Goal: Contribute content: Contribute content

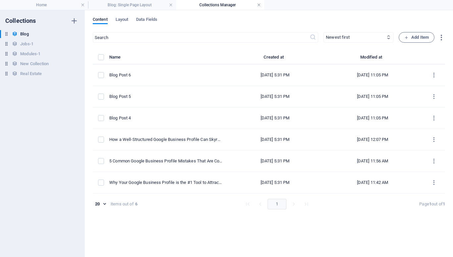
click at [259, 4] on link at bounding box center [259, 5] width 4 height 6
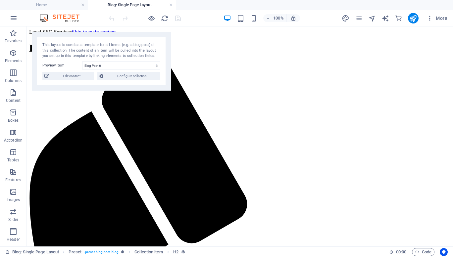
scroll to position [162, 0]
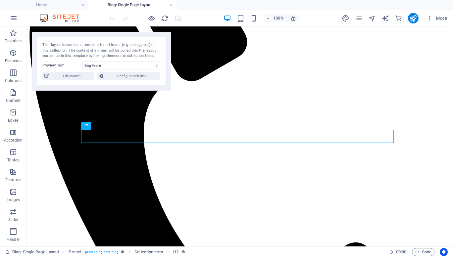
click at [147, 8] on h4 "Blog: Single Page Layout" at bounding box center [132, 4] width 88 height 7
click at [147, 7] on h4 "Blog: Single Page Layout" at bounding box center [132, 4] width 88 height 7
click at [170, 4] on link at bounding box center [171, 5] width 4 height 6
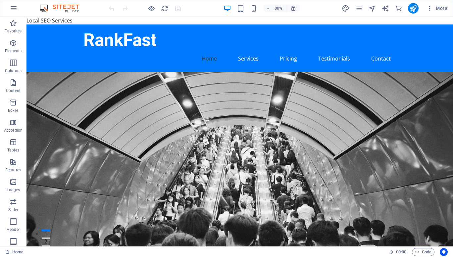
scroll to position [1679, 0]
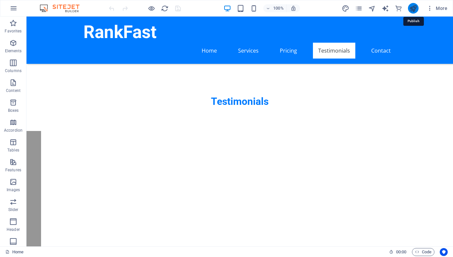
click at [411, 7] on icon "publish" at bounding box center [413, 9] width 8 height 8
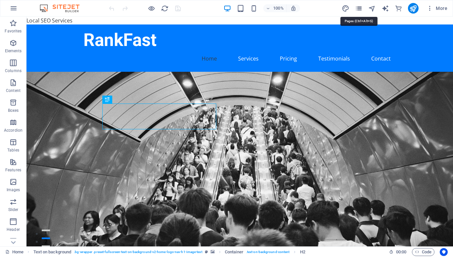
click at [359, 7] on icon "pages" at bounding box center [359, 9] width 8 height 8
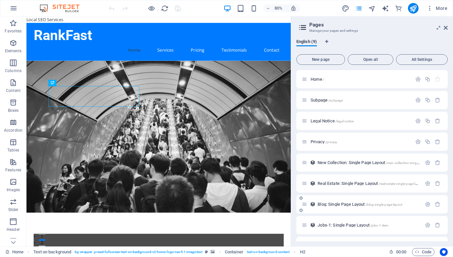
click at [346, 203] on span "Blog: Single Page Layout /blog-single-page-layout" at bounding box center [359, 204] width 85 height 5
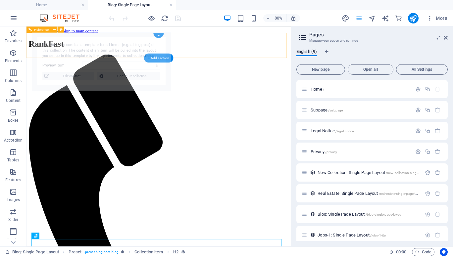
select select "68e153e39306663cac077b19"
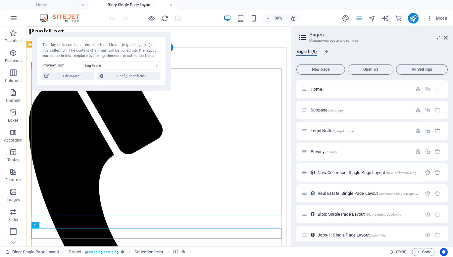
scroll to position [17, 0]
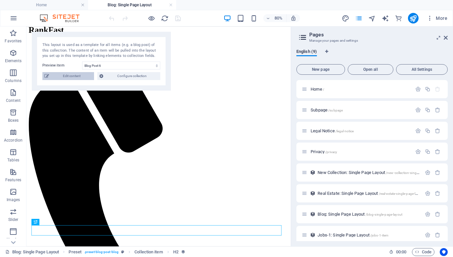
click at [69, 73] on span "Edit content" at bounding box center [71, 76] width 41 height 8
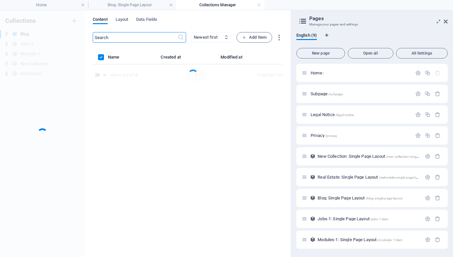
scroll to position [0, 0]
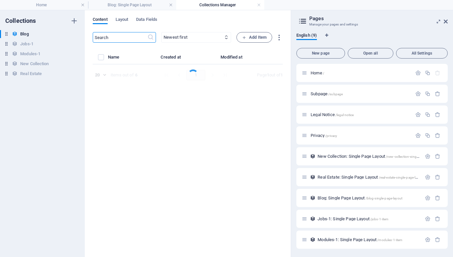
select select "Category 2"
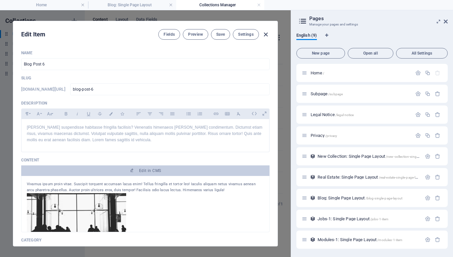
click at [265, 34] on icon "button" at bounding box center [266, 35] width 8 height 8
type input "[DATE]"
type input "blog-post-6"
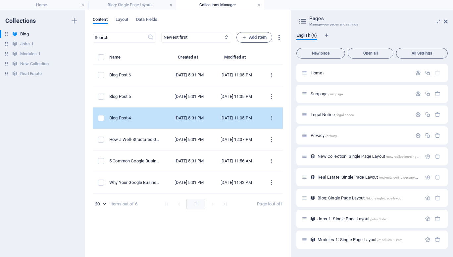
click at [145, 121] on div "Blog Post 4" at bounding box center [135, 118] width 52 height 6
select select "Category 1"
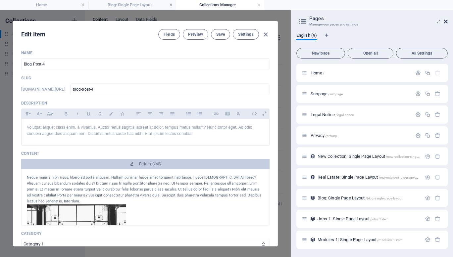
click at [447, 22] on icon at bounding box center [445, 21] width 4 height 5
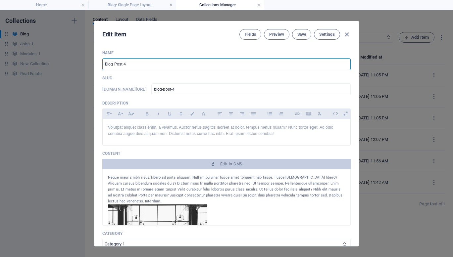
drag, startPoint x: 134, startPoint y: 62, endPoint x: 50, endPoint y: 63, distance: 84.0
click at [50, 63] on div "Edit Item Fields Preview Save Settings Name Blog Post 4 ​ Slug www.example.com/…" at bounding box center [226, 133] width 453 height 247
paste input "Why Every Local Business in the USA Needs a Website to Dominate Local Search"
type input "Why Every Local Business in the USA Needs a Website to Dominate Local Search"
type input "why-every-local-business-in-the-usa-needs-a-website-to-dominate-local-search"
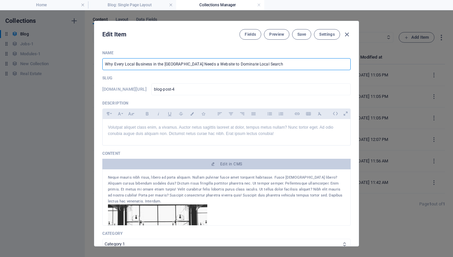
type input "why-every-local-business-in-the-usa-needs-a-website-to-dominate-local-search"
drag, startPoint x: 114, startPoint y: 65, endPoint x: 59, endPoint y: 61, distance: 55.7
click at [59, 61] on div "Edit Item Fields Preview Save Settings Name Why Every Local Business in the USA…" at bounding box center [226, 133] width 453 height 247
type input "Every Local Business in the [GEOGRAPHIC_DATA] Needs a Website to Dominate Local…"
type input "every-local-business-in-the-usa-needs-a-website-to-dominate-local-search"
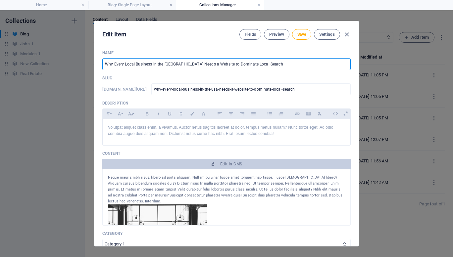
type input "every-local-business-in-the-usa-needs-a-website-to-dominate-local-search"
type input "Every Local Business in the [GEOGRAPHIC_DATA] Needs a Website to Dominate Local…"
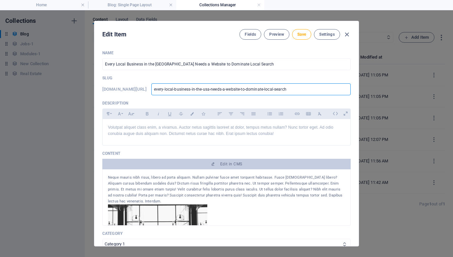
drag, startPoint x: 331, startPoint y: 90, endPoint x: 283, endPoint y: 85, distance: 48.2
click at [283, 85] on input "every-local-business-in-the-usa-needs-a-website-to-dominate-local-search" at bounding box center [250, 89] width 199 height 12
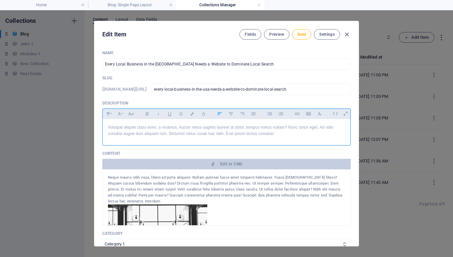
click at [147, 129] on p "Volutpat aliquet class enim, a vivamus. Auctor netus sagittis laoreet at dolor,…" at bounding box center [226, 130] width 237 height 13
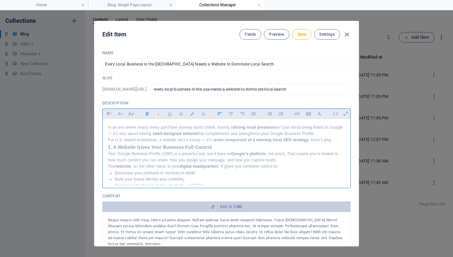
scroll to position [2, 0]
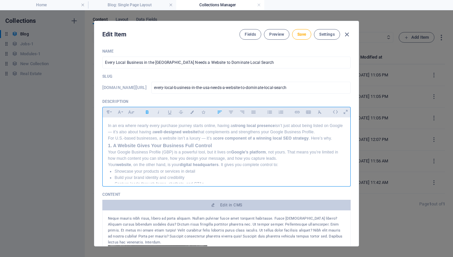
click at [333, 130] on p "In an era where nearly every purchase journey starts online, having a strong lo…" at bounding box center [226, 129] width 237 height 13
click at [108, 140] on p "For U.S.-based businesses, a website isn’t a luxury — it’s a core component of …" at bounding box center [226, 138] width 237 height 6
click at [108, 144] on strong "1. A Website Gives Your Business Full Control" at bounding box center [160, 145] width 104 height 5
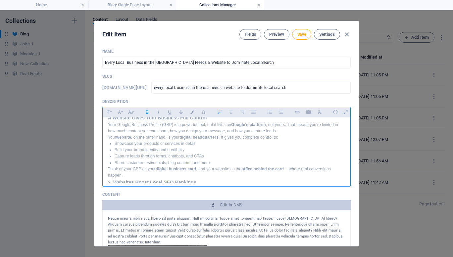
scroll to position [25, 0]
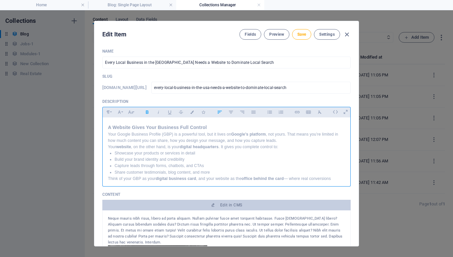
click at [292, 137] on p "Your Google Business Profile (GBP) is a powerful tool, but it lives on Google’s…" at bounding box center [226, 137] width 237 height 13
click at [285, 140] on p "Your Google Business Profile (GBP) is a powerful tool, but it lives on Google’s…" at bounding box center [226, 137] width 237 height 13
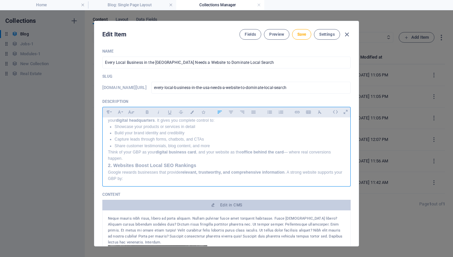
scroll to position [53, 0]
click at [125, 154] on p "Think of your GBP as your digital business card , and your website as the offic…" at bounding box center [226, 154] width 237 height 13
click at [125, 156] on p "Think of your GBP as your digital business card , and your website as the offic…" at bounding box center [226, 154] width 237 height 13
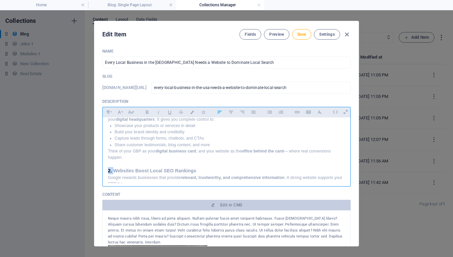
drag, startPoint x: 107, startPoint y: 171, endPoint x: 113, endPoint y: 171, distance: 6.0
click at [113, 171] on div "In an era where nearly every purchase journey starts online, having a strong lo…" at bounding box center [226, 236] width 247 height 342
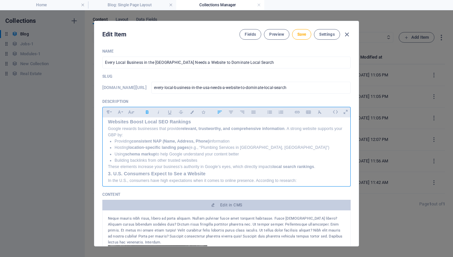
scroll to position [103, 0]
click at [320, 168] on p "These elements increase your business’s authority in Google’s eyes, which direc…" at bounding box center [226, 166] width 237 height 6
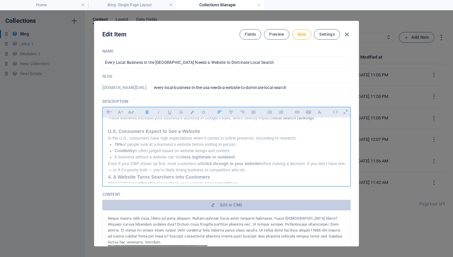
scroll to position [151, 0]
click at [257, 169] on p "Even if your GBP shows up first, most customers will click through to your webs…" at bounding box center [226, 166] width 237 height 13
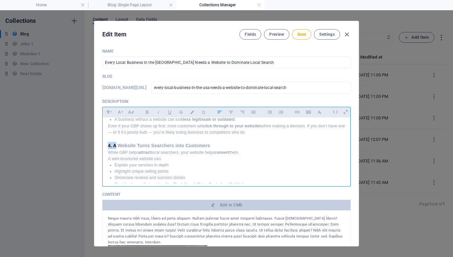
drag, startPoint x: 107, startPoint y: 146, endPoint x: 115, endPoint y: 147, distance: 8.0
click at [115, 147] on div "In an era where nearly every purchase journey starts online, having a strong lo…" at bounding box center [226, 106] width 247 height 355
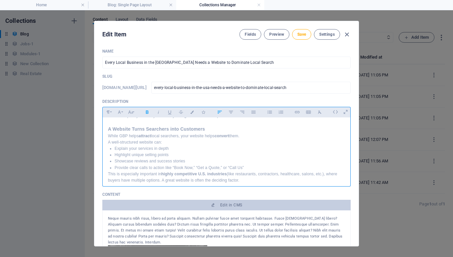
scroll to position [213, 0]
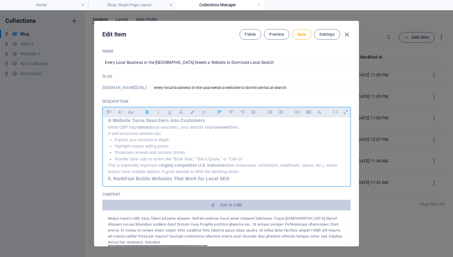
click at [107, 178] on div "In an era where nearly every purchase journey starts online, having a strong lo…" at bounding box center [226, 81] width 247 height 355
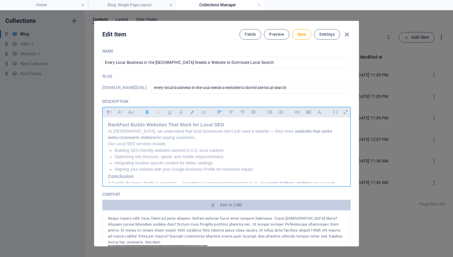
scroll to position [296, 0]
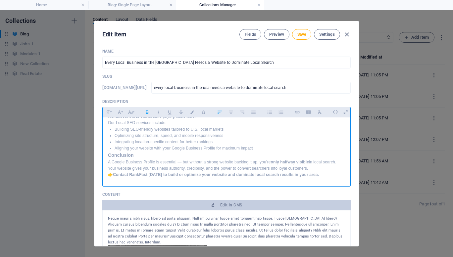
click at [108, 154] on strong "Conclusion" at bounding box center [121, 154] width 26 height 5
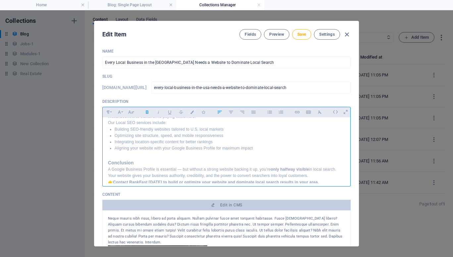
scroll to position [304, 0]
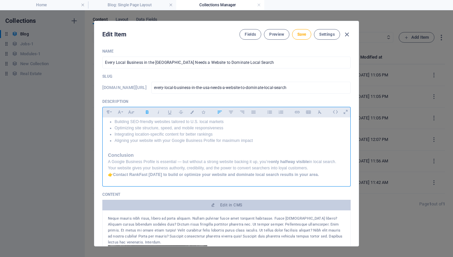
click at [320, 167] on p "A Google Business Profile is essential — but without a strong website backing i…" at bounding box center [226, 165] width 237 height 13
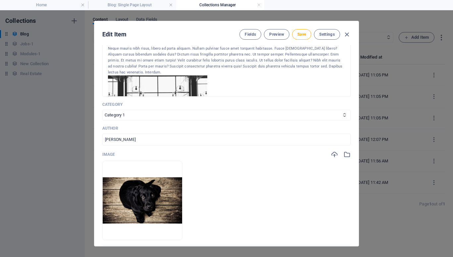
scroll to position [175, 0]
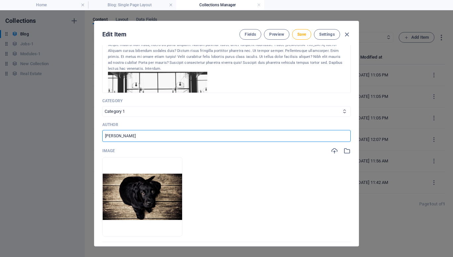
drag, startPoint x: 156, startPoint y: 133, endPoint x: 42, endPoint y: 110, distance: 116.6
click at [42, 110] on div "Edit Item Fields Preview Save Settings Name Every Local Business in the USA Nee…" at bounding box center [226, 133] width 453 height 247
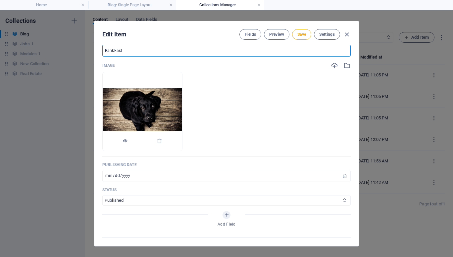
scroll to position [262, 0]
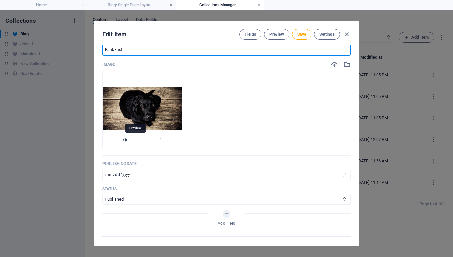
type input "RankFast"
click at [128, 140] on icon "button" at bounding box center [124, 139] width 5 height 5
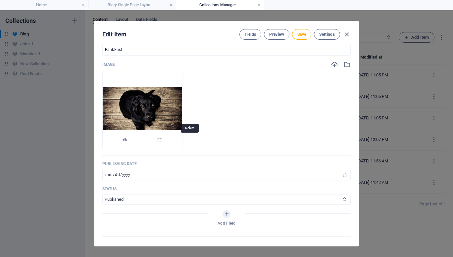
click at [162, 138] on icon "button" at bounding box center [159, 139] width 5 height 5
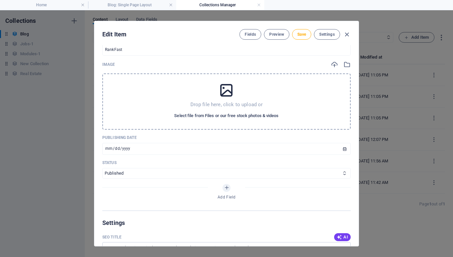
click at [205, 115] on span "Select file from Files or our free stock photos & videos" at bounding box center [226, 116] width 104 height 8
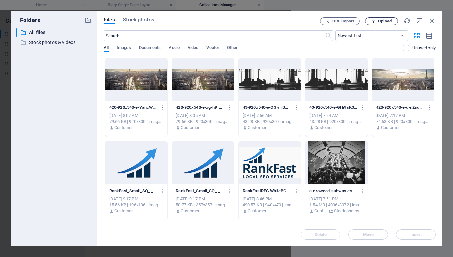
click at [384, 21] on span "Upload" at bounding box center [385, 21] width 14 height 4
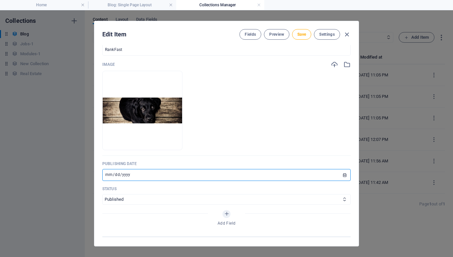
click at [104, 175] on input "2024-08-24" at bounding box center [226, 175] width 248 height 12
type input "2024-04-12"
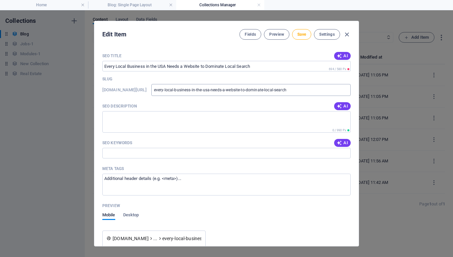
scroll to position [472, 0]
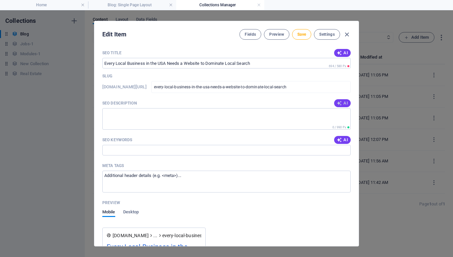
click at [343, 102] on span "AI" at bounding box center [341, 103] width 11 height 5
type textarea "Transform your local business with a strong website that boosts SEO, credibilit…"
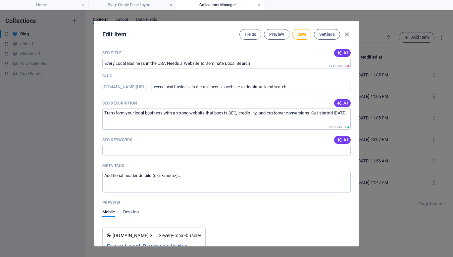
click at [343, 52] on span "AI" at bounding box center [341, 52] width 11 height 5
type input "Why Every US Business Needs a Website"
click at [344, 138] on span "AI" at bounding box center [341, 139] width 11 height 5
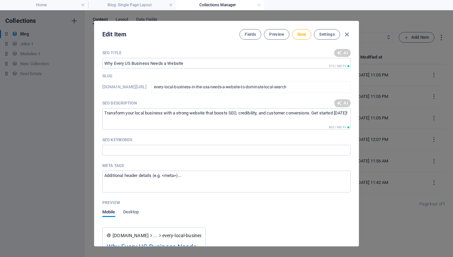
type input "local business website, local SEO strategy, Google Business Profile, website fo…"
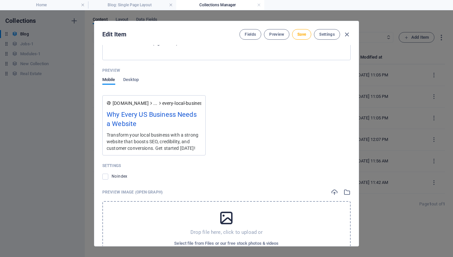
scroll to position [654, 0]
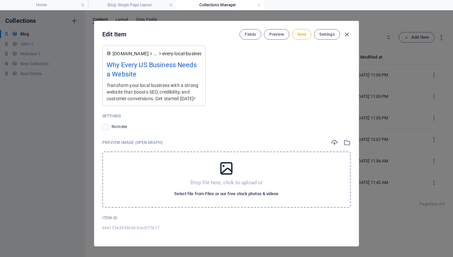
click at [226, 194] on span "Select file from Files or our free stock photos & videos" at bounding box center [226, 194] width 104 height 8
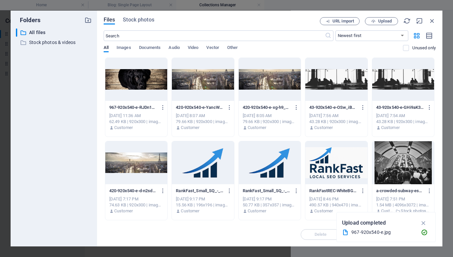
click at [134, 75] on div at bounding box center [136, 79] width 62 height 43
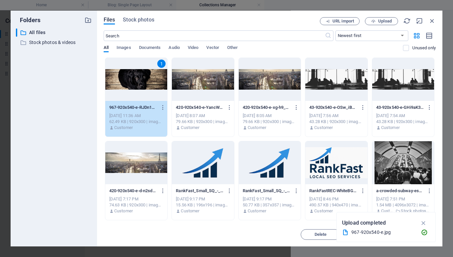
click at [134, 75] on div "1" at bounding box center [136, 79] width 62 height 43
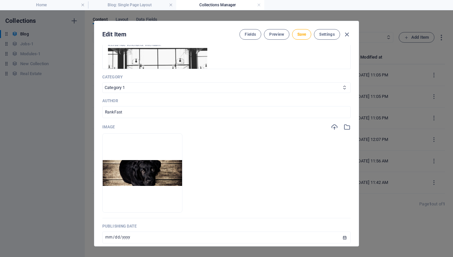
scroll to position [163, 0]
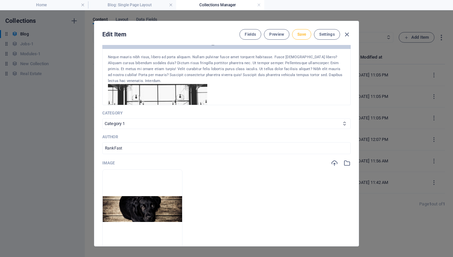
click at [305, 35] on span "Save" at bounding box center [301, 34] width 9 height 5
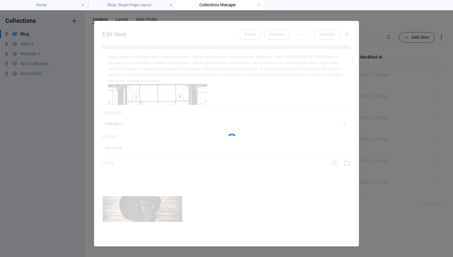
type input "every-local-business-in-the-usa-needs-a-website-to-dominate-local-search"
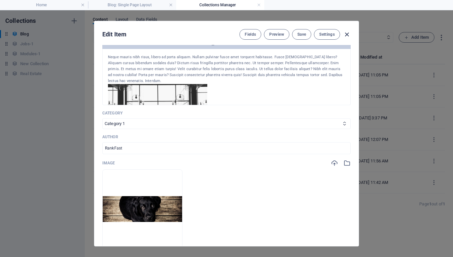
click at [348, 34] on icon "button" at bounding box center [347, 35] width 8 height 8
type input "[DATE]"
type input "every-local-business-in-the-usa-needs-a-website-to-dominate-local-search"
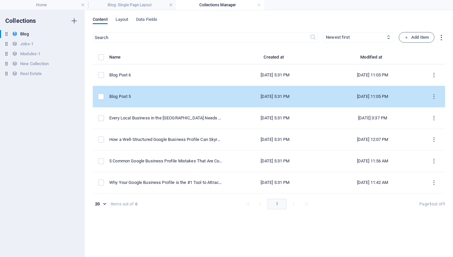
click at [148, 98] on div "Blog Post 5" at bounding box center [165, 97] width 113 height 6
select select "Category 2"
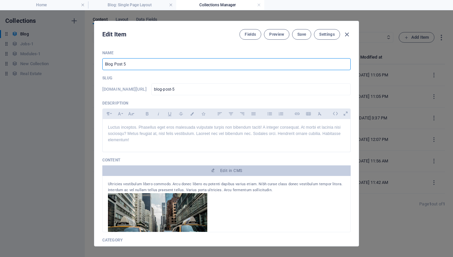
drag, startPoint x: 144, startPoint y: 63, endPoint x: 71, endPoint y: 63, distance: 72.1
click at [71, 63] on div "Edit Item Fields Preview Save Settings Name Blog Post 5 ​ Slug www.example.com/…" at bounding box center [226, 133] width 453 height 247
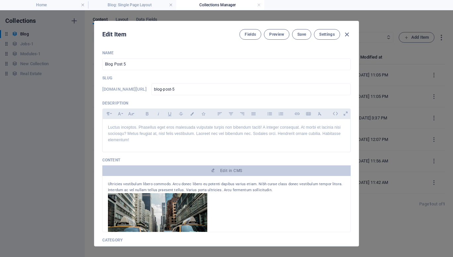
click at [71, 63] on div "Edit Item Fields Preview Save Settings Name Blog Post 5 ​ Slug www.example.com/…" at bounding box center [226, 133] width 453 height 247
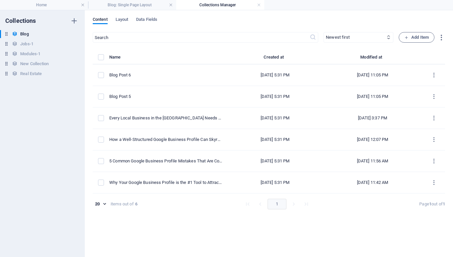
type input "[DATE]"
type input "blog-post-5"
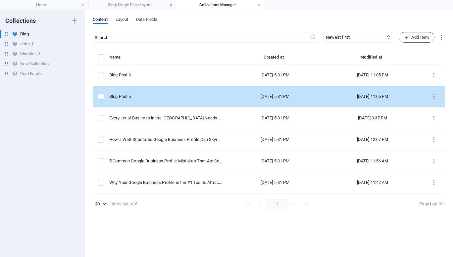
click at [136, 95] on div "Blog Post 5" at bounding box center [165, 97] width 113 height 6
select select "Category 2"
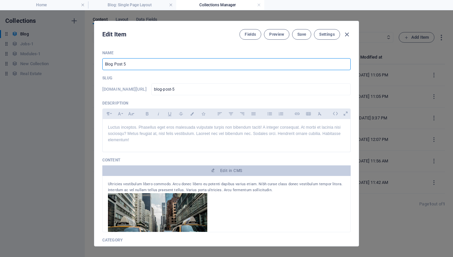
drag, startPoint x: 127, startPoint y: 63, endPoint x: 77, endPoint y: 59, distance: 49.8
click at [77, 59] on div "Edit Item Fields Preview Save Settings Name Blog Post 5 ​ Slug www.example.com/…" at bounding box center [226, 133] width 453 height 247
paste input "The Winning Combo: How Your Website and Google Business Profile Work Together t…"
type input "The Winning Combo: How Your Website and Google Business Profile Work Together t…"
type input "the-winning-combo-how-your-website-and-google-business-profile-work-together-to…"
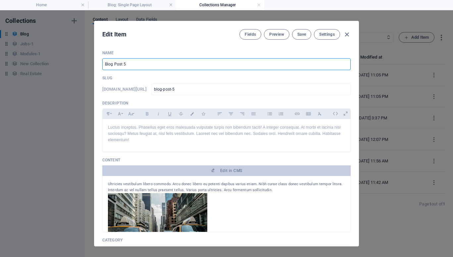
type input "the-winning-combo-how-your-website-and-google-business-profile-work-together-to…"
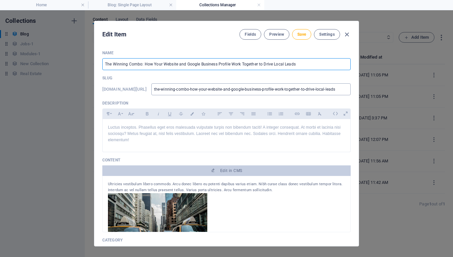
type input "The Winning Combo: How Your Website and Google Business Profile Work Together t…"
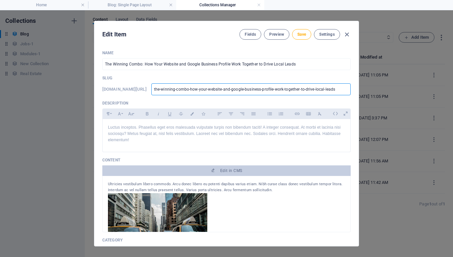
click at [320, 92] on input "the-winning-combo-how-your-website-and-google-business-profile-work-together-to…" at bounding box center [250, 89] width 199 height 12
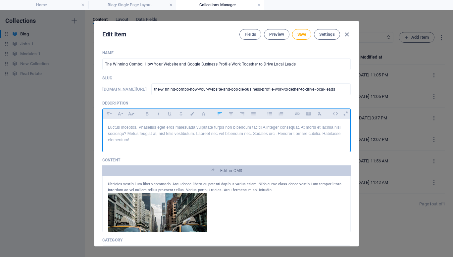
click at [153, 128] on p "Luctus inceptos. Phasellus eget eros malesuada vulputate turpis non bibendum ta…" at bounding box center [226, 133] width 237 height 19
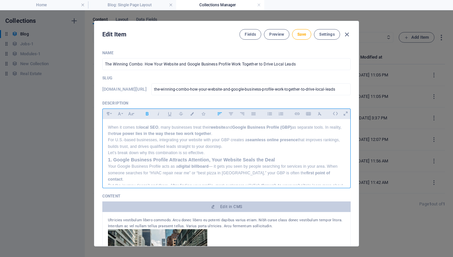
click at [231, 133] on p "When it comes to local SEO , many businesses treat their website and Google Bus…" at bounding box center [226, 130] width 237 height 13
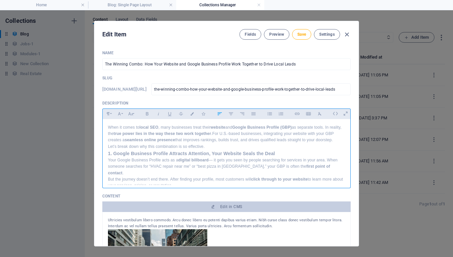
click at [166, 144] on p "When it comes to local SEO , many businesses treat their website and Google Bus…" at bounding box center [226, 133] width 237 height 19
click at [112, 153] on strong "1. Google Business Profile Attracts Attention, Your Website Seals the Deal" at bounding box center [191, 153] width 167 height 5
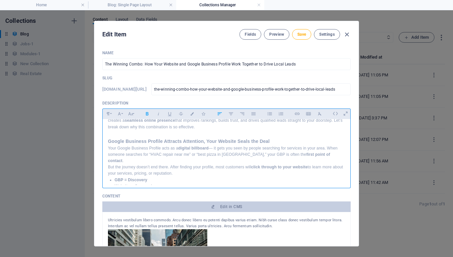
scroll to position [22, 0]
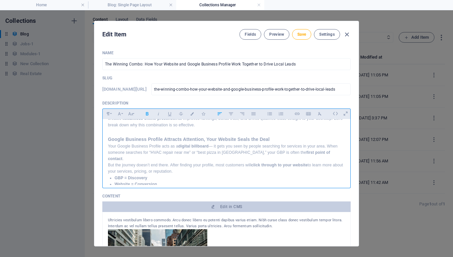
click at [324, 153] on p "Your Google Business Profile acts as a digital billboard — it gets you seen by …" at bounding box center [226, 152] width 237 height 19
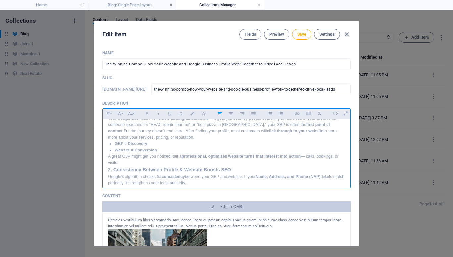
scroll to position [64, 0]
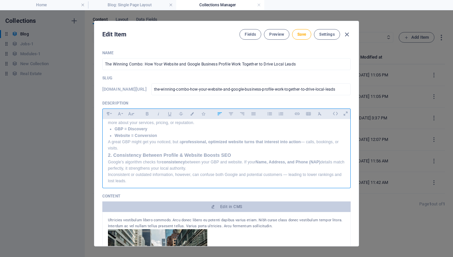
click at [108, 153] on strong "2. Consistency Between Profile & Website Boosts SEO" at bounding box center [169, 154] width 123 height 5
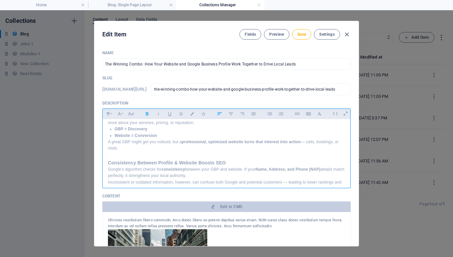
click at [207, 177] on p "Google’s algorithm checks for consistency between your GBP and website. If your…" at bounding box center [226, 172] width 237 height 13
click at [207, 177] on p "Google’s algorithm checks for consistency between your GBP and website. If your…" at bounding box center [226, 175] width 237 height 19
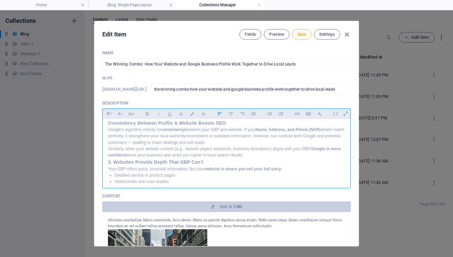
scroll to position [104, 0]
click at [231, 143] on p "Google’s algorithm checks for consistency between your GBP and website. If your…" at bounding box center [226, 135] width 237 height 19
click at [150, 154] on p "Google’s algorithm checks for consistency between your GBP and website. If your…" at bounding box center [226, 142] width 237 height 32
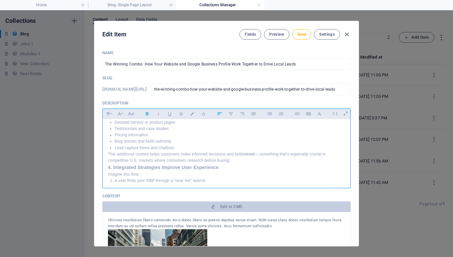
scroll to position [163, 0]
click at [107, 166] on div "When it comes to local SEO , many businesses treat their website and Google Bus…" at bounding box center [226, 130] width 247 height 349
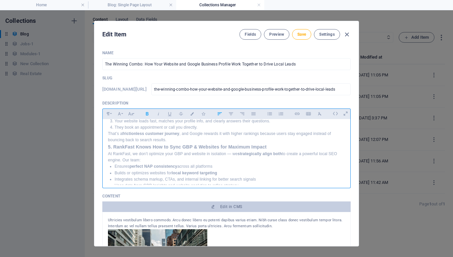
scroll to position [244, 0]
click at [107, 144] on div "When it comes to local SEO , many businesses treat their website and Google Bus…" at bounding box center [226, 53] width 247 height 357
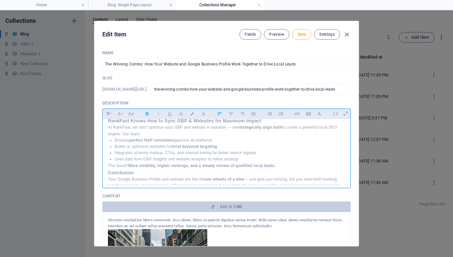
scroll to position [277, 0]
click at [160, 174] on h3 "Conclusion" at bounding box center [226, 172] width 237 height 7
click at [108, 171] on strong "Conclusion" at bounding box center [121, 172] width 26 height 5
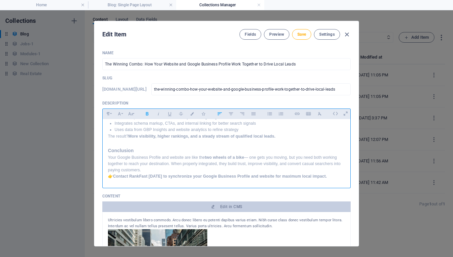
click at [148, 169] on p "Your Google Business Profile and website are like the two wheels of a bike — on…" at bounding box center [226, 163] width 237 height 19
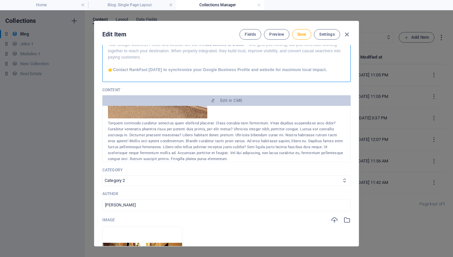
scroll to position [146, 0]
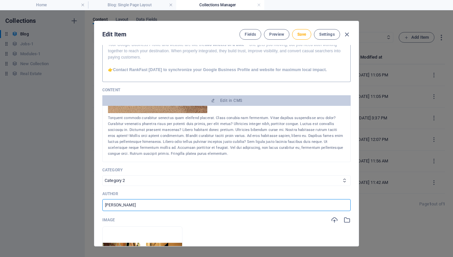
drag, startPoint x: 136, startPoint y: 205, endPoint x: 44, endPoint y: 197, distance: 92.3
click at [44, 197] on div "Edit Item Fields Preview Save Settings Name The Winning Combo: How Your Website…" at bounding box center [226, 133] width 453 height 247
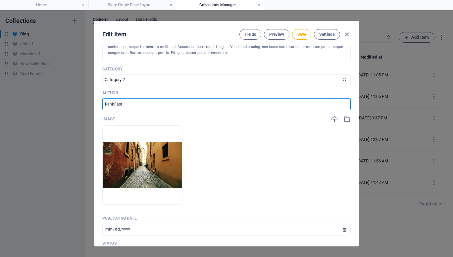
scroll to position [240, 0]
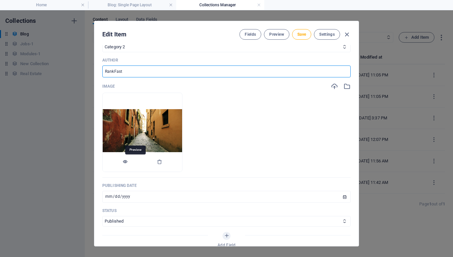
type input "RankFast"
click at [128, 162] on icon "button" at bounding box center [124, 161] width 5 height 5
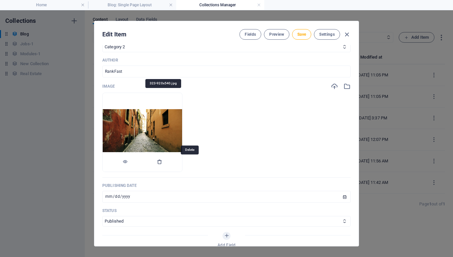
click at [162, 161] on icon "button" at bounding box center [159, 161] width 5 height 5
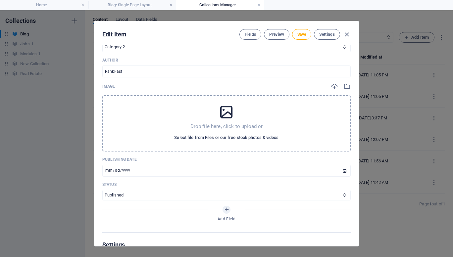
click at [194, 141] on span "Select file from Files or our free stock photos & videos" at bounding box center [226, 138] width 104 height 8
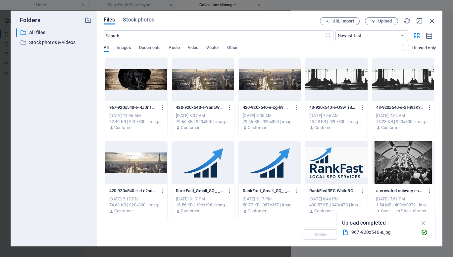
click at [388, 25] on div "Files Stock photos URL import Upload ​ Newest first Oldest first Name (A-Z) Nam…" at bounding box center [270, 128] width 332 height 223
click at [386, 23] on span "Upload" at bounding box center [385, 21] width 14 height 4
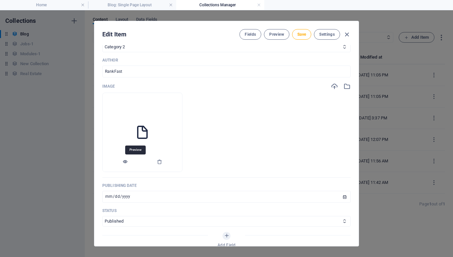
click at [128, 161] on icon "button" at bounding box center [124, 161] width 5 height 5
click at [162, 160] on icon "button" at bounding box center [159, 161] width 5 height 5
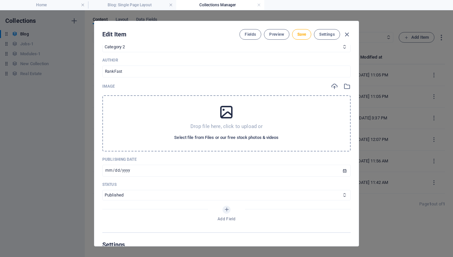
click at [205, 136] on span "Select file from Files or our free stock photos & videos" at bounding box center [226, 138] width 104 height 8
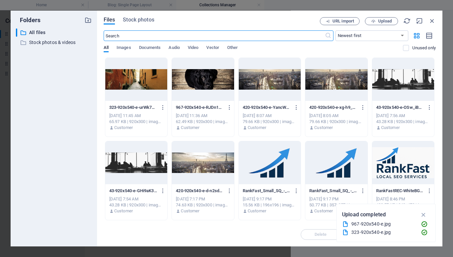
click at [153, 80] on div at bounding box center [136, 79] width 62 height 43
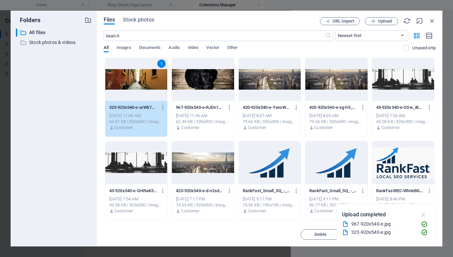
click at [424, 214] on icon "button" at bounding box center [423, 214] width 8 height 7
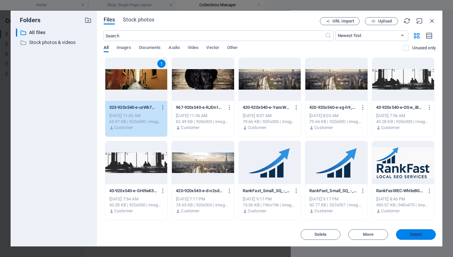
click at [414, 234] on span "Insert" at bounding box center [416, 235] width 12 height 4
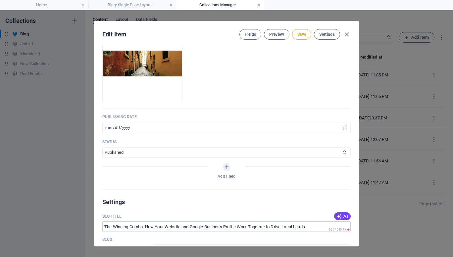
scroll to position [309, 0]
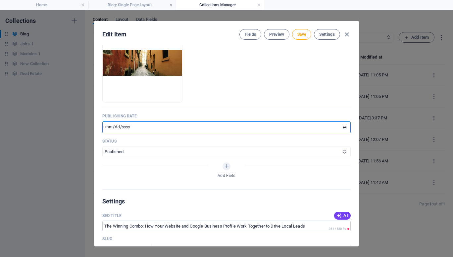
click at [106, 127] on input "2024-08-25" at bounding box center [226, 127] width 248 height 12
type input "2024-05-22"
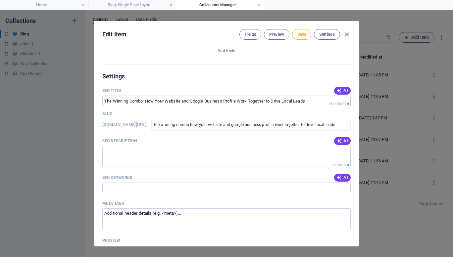
scroll to position [435, 0]
click at [340, 88] on icon "button" at bounding box center [338, 90] width 5 height 5
type input "Boost Local Leads: GBP & Website"
click at [342, 140] on span "AI" at bounding box center [341, 140] width 11 height 5
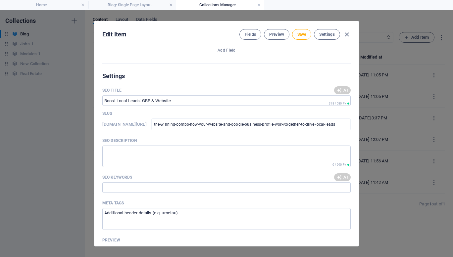
type textarea "Boost local leads by syncing your website and Google Business Profile. Drive vi…"
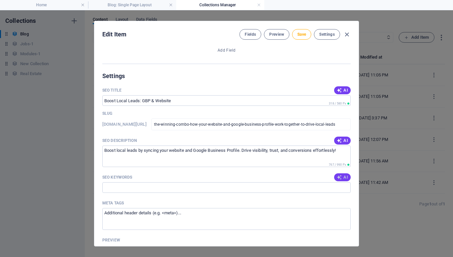
click at [338, 174] on button "AI" at bounding box center [342, 177] width 17 height 8
type input "local SEO, Google Business Profile, website optimization, local leads, online p…"
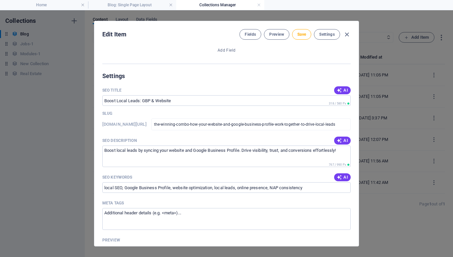
click at [337, 88] on icon "button" at bounding box center [339, 91] width 8 height 8
click at [337, 88] on icon "button" at bounding box center [339, 90] width 6 height 6
click at [337, 88] on icon "button" at bounding box center [338, 90] width 7 height 7
type input "Sync Your Website & GBP for Leads"
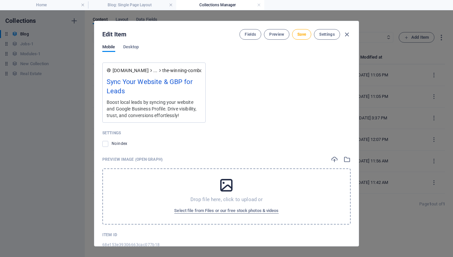
scroll to position [639, 0]
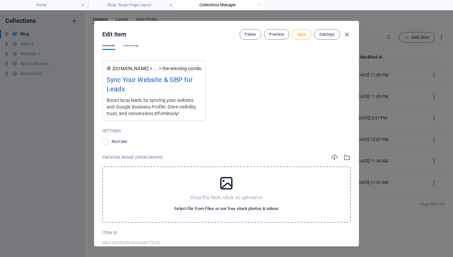
click at [241, 209] on span "Select file from Files or our free stock photos & videos" at bounding box center [226, 209] width 104 height 8
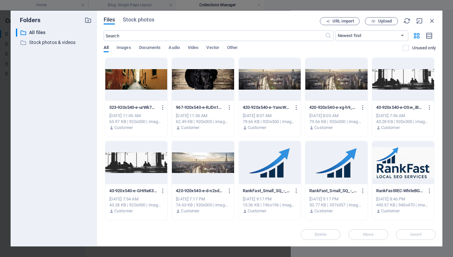
click at [152, 82] on div at bounding box center [136, 79] width 62 height 43
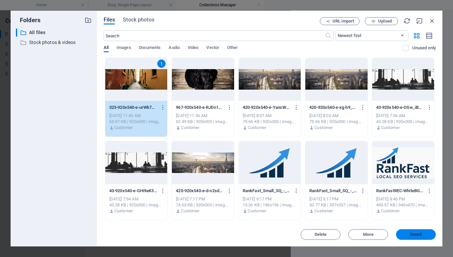
click at [407, 234] on span "Insert" at bounding box center [415, 235] width 34 height 4
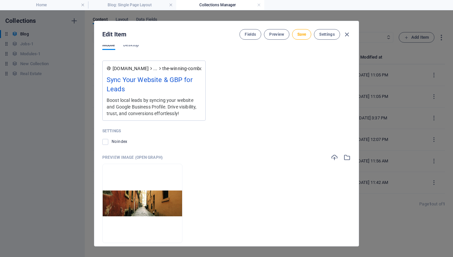
scroll to position [680, 0]
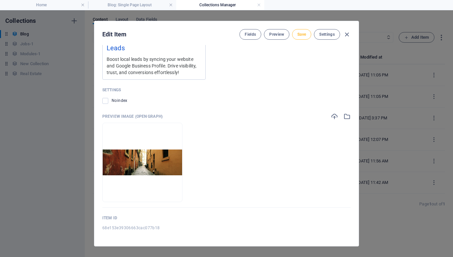
click at [300, 35] on span "Save" at bounding box center [301, 34] width 9 height 5
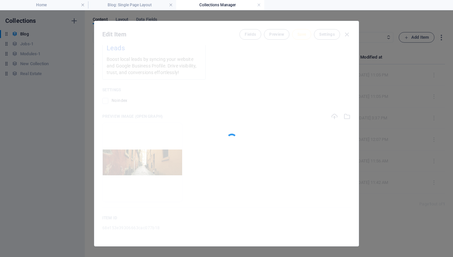
type input "the-winning-combo-how-your-website-and-google-business-profile-work-together-to…"
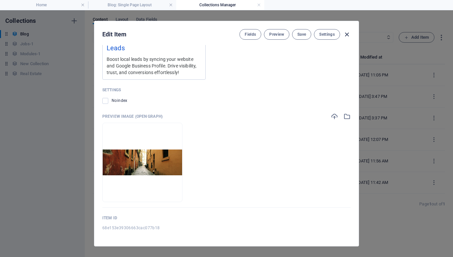
click at [344, 36] on icon "button" at bounding box center [347, 35] width 8 height 8
type input "[DATE]"
type input "the-winning-combo-how-your-website-and-google-business-profile-work-together-to…"
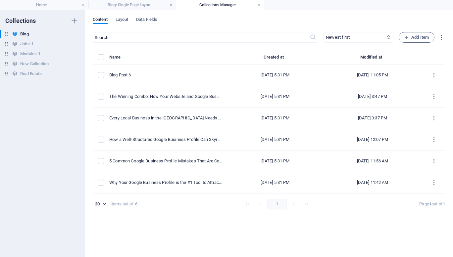
scroll to position [562, 0]
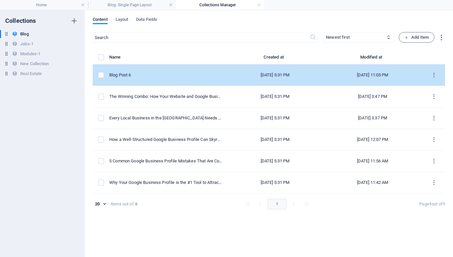
click at [142, 76] on div "Blog Post 6" at bounding box center [165, 75] width 113 height 6
select select "Category 2"
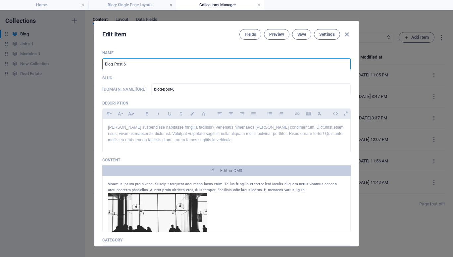
drag, startPoint x: 142, startPoint y: 65, endPoint x: 87, endPoint y: 71, distance: 54.5
click at [87, 71] on div "Edit Item Fields Preview Save Settings Name Blog Post 6 ​ Slug www.example.com/…" at bounding box center [226, 133] width 453 height 247
paste input "Top 7 Website Optimization Tips to Rank Higher in Local Search Results"
type input "Top 7 Website Optimization Tips to Rank Higher in Local Search Results"
type input "top-7-website-optimization-tips-to-rank-higher-in-local-search-results"
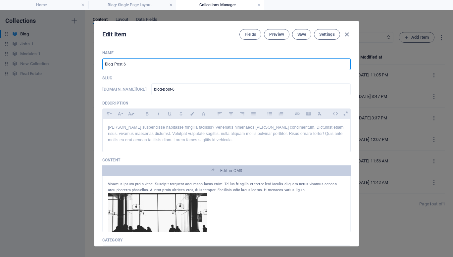
type input "top-7-website-optimization-tips-to-rank-higher-in-local-search-results"
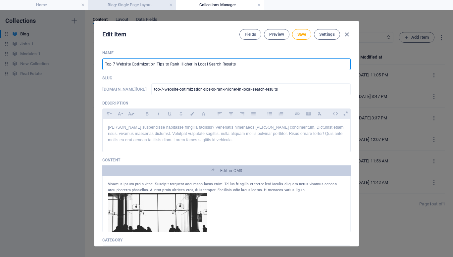
type input "Top 7 Website Optimization Tips to Rank Higher in Local Search Results"
click at [130, 130] on p "Aliquet suspendisse habitasse fringilla facilisis? Venenatis himenaeos mattis n…" at bounding box center [226, 133] width 237 height 19
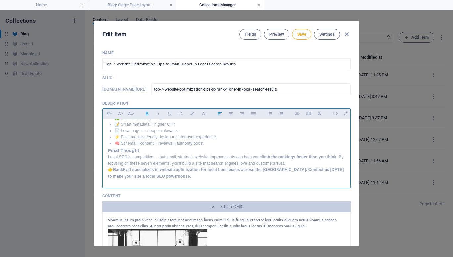
scroll to position [0, 0]
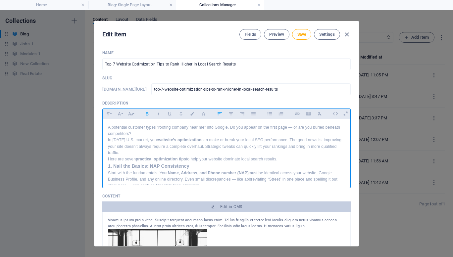
click at [154, 137] on p "In today’s U.S. market, your website’s optimization can make or break your loca…" at bounding box center [226, 146] width 237 height 19
click at [149, 133] on p "A potential customer types “roofing company near me” into Google. Do you appear…" at bounding box center [226, 130] width 237 height 13
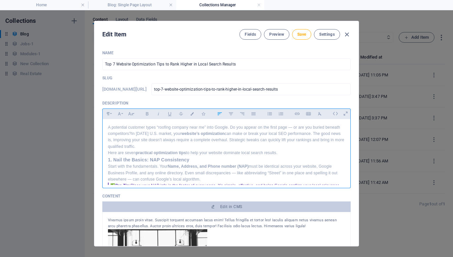
click at [149, 133] on p "A potential customer types “roofing company near me” into Google. Do you appear…" at bounding box center [226, 136] width 237 height 25
click at [132, 133] on p "A potential customer types “roofing company near me” into Google. Do you appear…" at bounding box center [226, 136] width 237 height 25
click at [166, 147] on p "A potential customer types “roofing company near me” into Google. Do you appear…" at bounding box center [226, 136] width 237 height 25
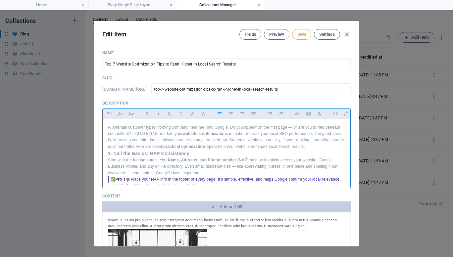
click at [108, 153] on strong "1. Nail the Basics: NAP Consistency" at bounding box center [148, 153] width 81 height 5
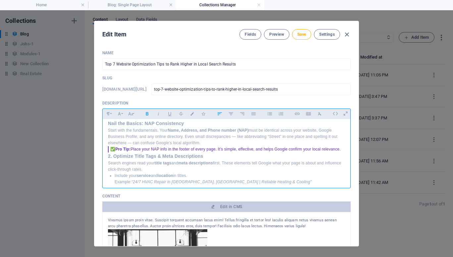
scroll to position [38, 0]
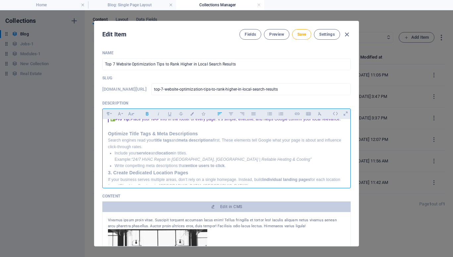
scroll to position [68, 0]
click at [107, 178] on div "A potential customer types “roofing company near me” into Google. Do you appear…" at bounding box center [226, 236] width 247 height 371
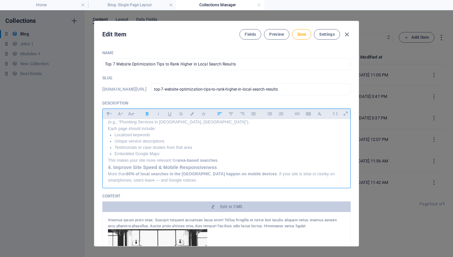
scroll to position [144, 0]
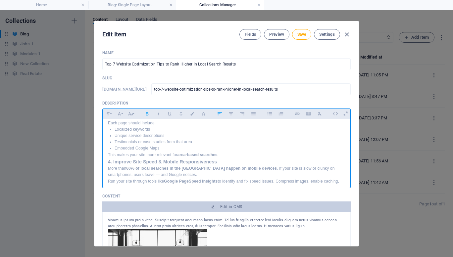
click at [107, 167] on div "A potential customer types “roofing company near me” into Google. Do you appear…" at bounding box center [226, 164] width 247 height 379
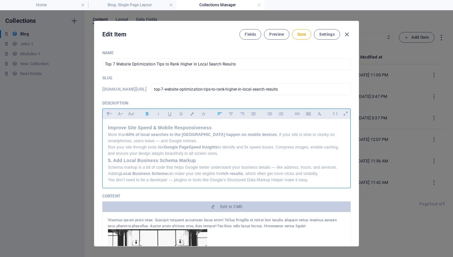
scroll to position [186, 0]
click at [172, 143] on p "More than 60% of local searches in the USA happen on mobile devices . If your s…" at bounding box center [226, 137] width 237 height 13
click at [172, 144] on p "More than 60% of local searches in the USA happen on mobile devices . If your s…" at bounding box center [226, 137] width 237 height 13
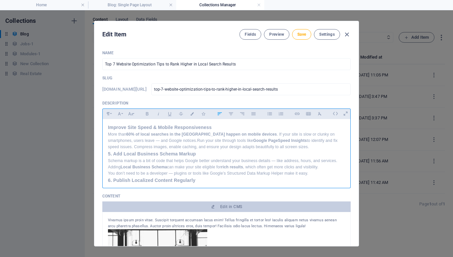
click at [107, 161] on div "A potential customer types “roofing company near me” into Google. Do you appear…" at bounding box center [226, 123] width 247 height 380
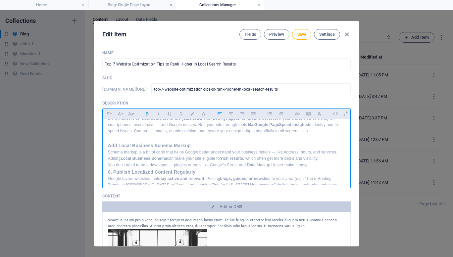
scroll to position [205, 0]
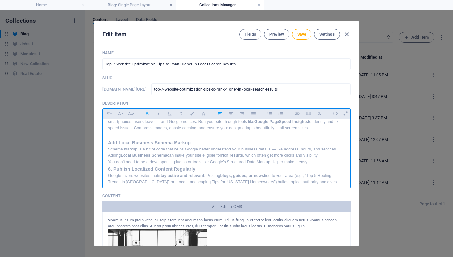
click at [108, 172] on strong "6. Publish Localized Content Regularly" at bounding box center [151, 168] width 87 height 5
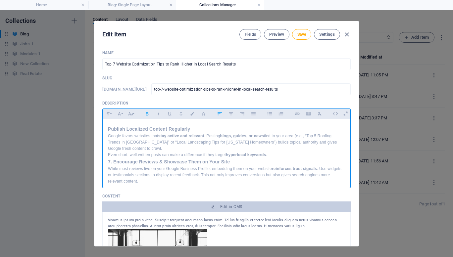
scroll to position [252, 0]
click at [140, 158] on p "Even short, well-written posts can make a difference if they target hyperlocal …" at bounding box center [226, 155] width 237 height 6
click at [139, 152] on p "Google favors websites that stay active and relevant . Posting blogs, guides, o…" at bounding box center [226, 142] width 237 height 19
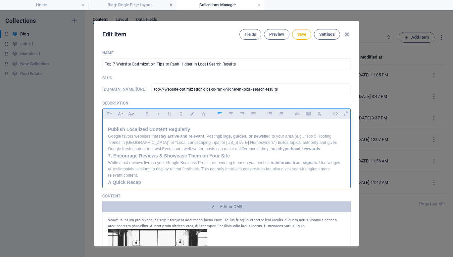
click at [108, 158] on strong "7. Encourage Reviews & Showcase Them on Your Site" at bounding box center [169, 155] width 122 height 5
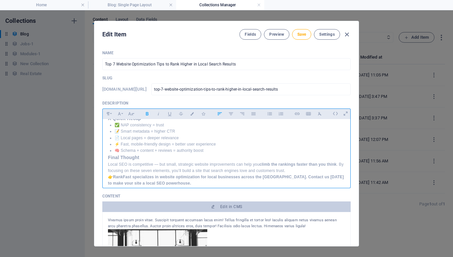
scroll to position [324, 0]
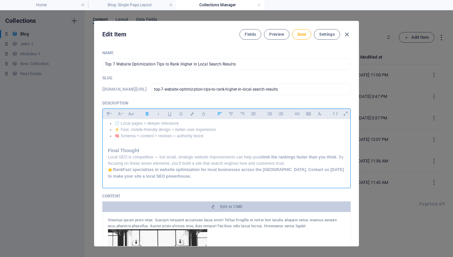
scroll to position [344, 0]
click at [310, 164] on p "Local SEO is competitive — but small, strategic website improvements can help y…" at bounding box center [226, 160] width 237 height 13
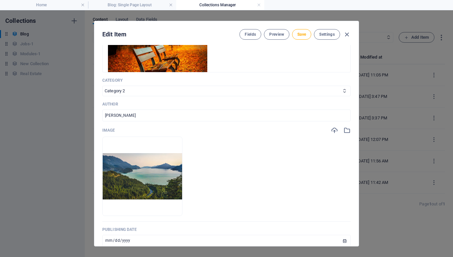
scroll to position [196, 0]
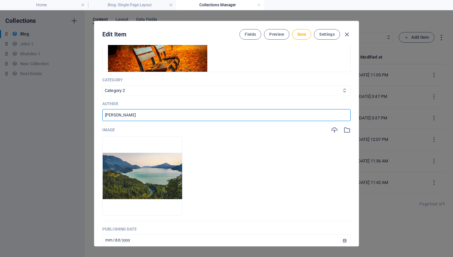
drag, startPoint x: 147, startPoint y: 114, endPoint x: 65, endPoint y: 104, distance: 82.1
click at [65, 104] on div "Edit Item Fields Preview Save Settings Name Top 7 Website Optimization Tips to …" at bounding box center [226, 133] width 453 height 247
type input "RankFast"
click at [128, 205] on icon "button" at bounding box center [124, 205] width 5 height 5
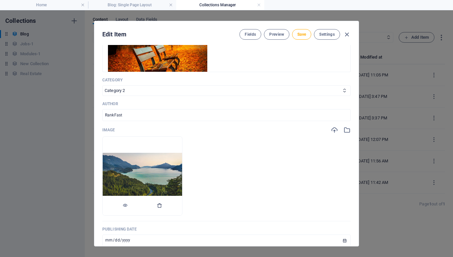
click at [162, 209] on button "button" at bounding box center [159, 206] width 5 height 20
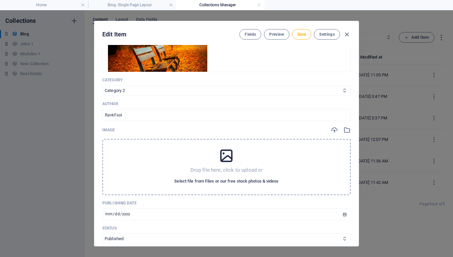
click at [215, 179] on span "Select file from Files or our free stock photos & videos" at bounding box center [226, 181] width 104 height 8
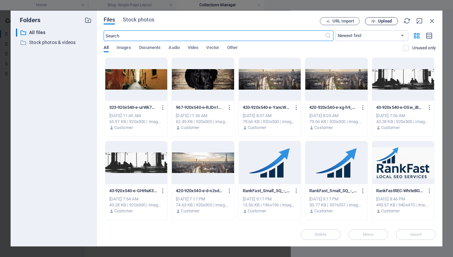
click at [381, 21] on span "Upload" at bounding box center [385, 21] width 14 height 4
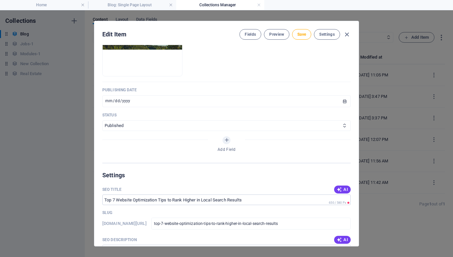
scroll to position [336, 0]
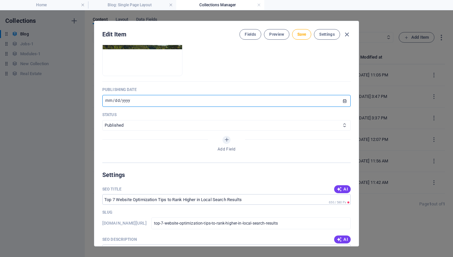
click at [106, 99] on input "2024-08-26" at bounding box center [226, 101] width 248 height 12
type input "2024-06-02"
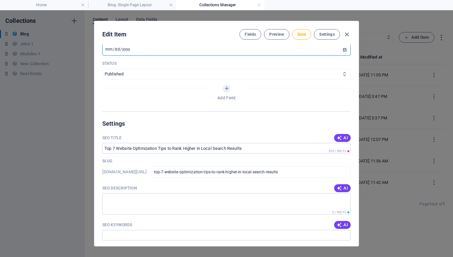
scroll to position [392, 0]
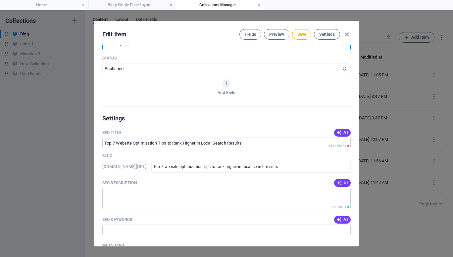
click at [345, 182] on span "AI" at bounding box center [341, 182] width 11 height 5
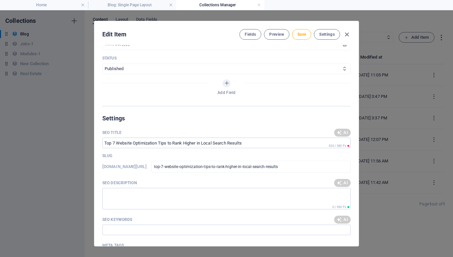
type textarea "Boost your local SEO with these 7 website optimization tips to rank higher and …"
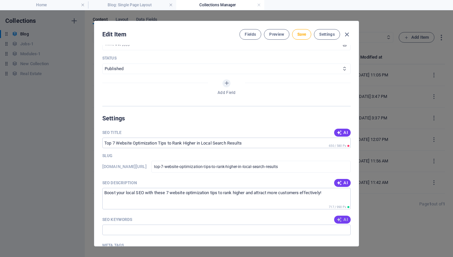
click at [342, 219] on span "AI" at bounding box center [341, 219] width 11 height 5
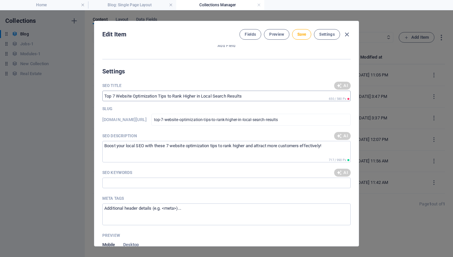
scroll to position [440, 0]
type input "local SEO tips, website optimization strategies, improve local search rankings,…"
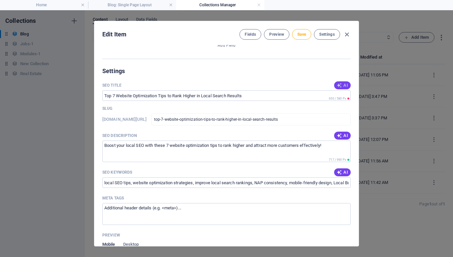
click at [339, 83] on icon "button" at bounding box center [338, 85] width 5 height 5
type input "Rank Higher: 7 Local SEO Tips"
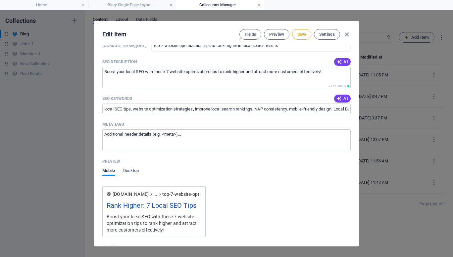
scroll to position [645, 0]
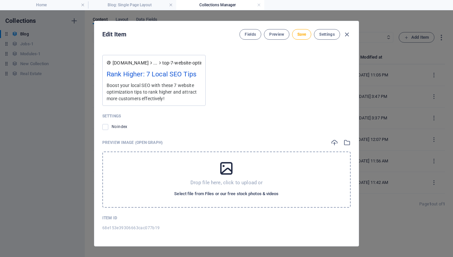
click at [243, 190] on span "Select file from Files or our free stock photos & videos" at bounding box center [226, 194] width 104 height 8
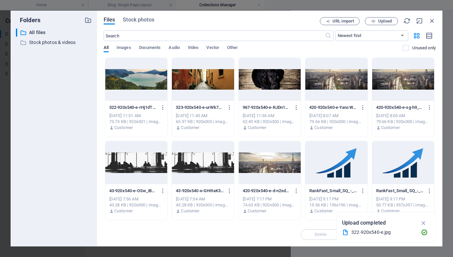
click at [139, 73] on div at bounding box center [136, 79] width 62 height 43
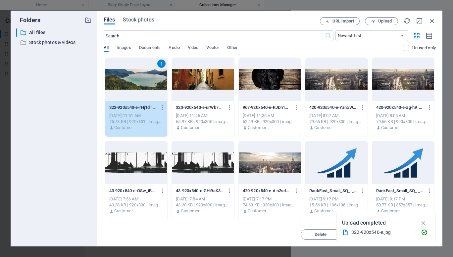
click at [277, 227] on div "Delete Move Insert" at bounding box center [270, 231] width 332 height 17
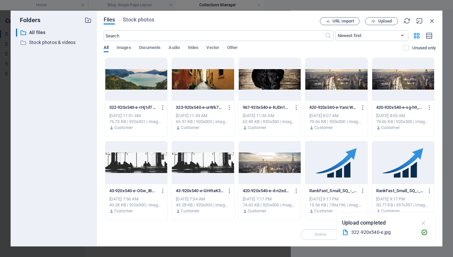
click at [424, 224] on icon "button" at bounding box center [423, 222] width 8 height 7
click at [136, 80] on div at bounding box center [136, 79] width 62 height 43
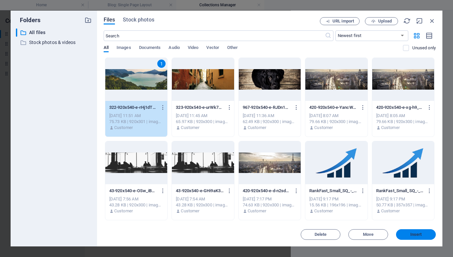
click at [408, 231] on button "Insert" at bounding box center [416, 234] width 40 height 11
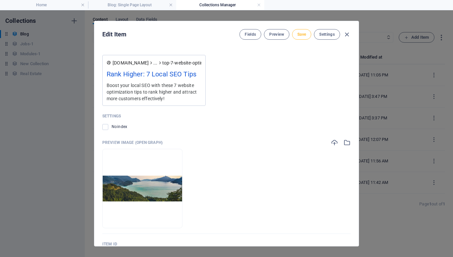
click at [304, 33] on span "Save" at bounding box center [301, 34] width 9 height 5
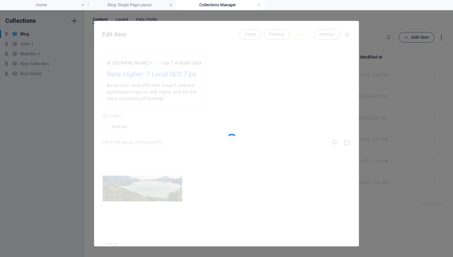
type input "top-7-website-optimization-tips-to-rank-higher-in-local-search-results"
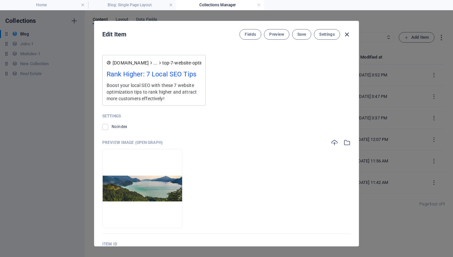
click at [348, 32] on icon "button" at bounding box center [347, 35] width 8 height 8
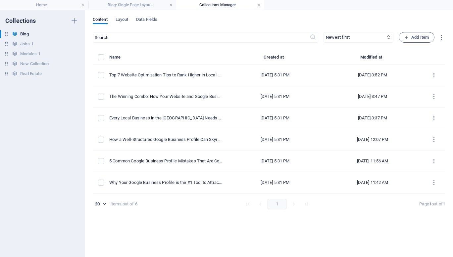
type input "[DATE]"
type input "top-7-website-optimization-tips-to-rank-higher-in-local-search-results"
click at [415, 37] on span "Add Item" at bounding box center [416, 37] width 24 height 8
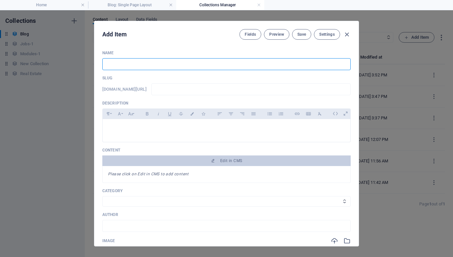
click at [179, 64] on input "text" at bounding box center [226, 64] width 248 height 12
paste input "Local SEO in the [GEOGRAPHIC_DATA]: What Makes It Different and Why You Need to…"
type input "Local SEO in the [GEOGRAPHIC_DATA]: What Makes It Different and Why You Need to…"
type input "local-seo-in-the-usa-what-makes-it-different-and-why-you-need-to-act-now"
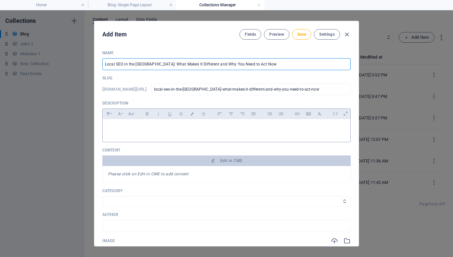
type input "Local SEO in the [GEOGRAPHIC_DATA]: What Makes It Different and Why You Need to…"
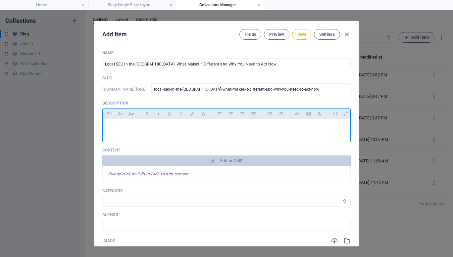
click at [200, 127] on p at bounding box center [226, 127] width 237 height 6
click at [149, 124] on p at bounding box center [226, 127] width 237 height 6
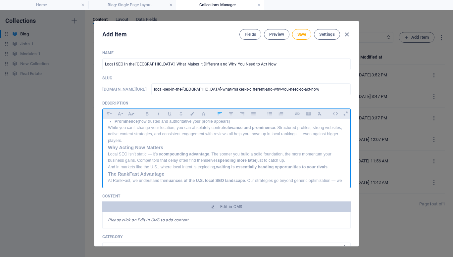
scroll to position [0, 0]
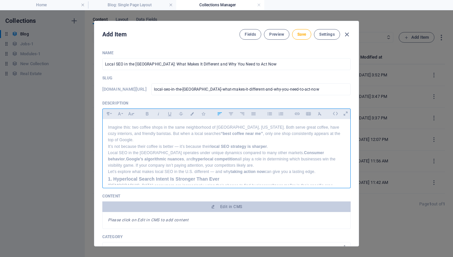
click at [278, 144] on p "It’s not because their coffee is better — it’s because their local SEO strategy…" at bounding box center [226, 147] width 237 height 6
click at [171, 160] on p "It’s not because their coffee is better — it’s because their local SEO strategy…" at bounding box center [226, 156] width 237 height 25
click at [152, 168] on p "It’s not because their coffee is better — it’s because their local SEO strategy…" at bounding box center [226, 160] width 237 height 32
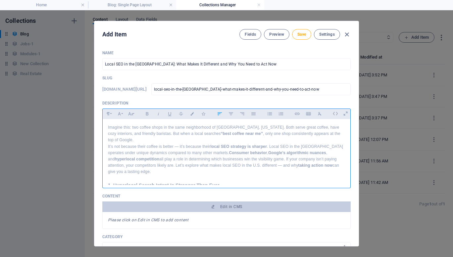
click at [108, 183] on strong "1. Hyperlocal Search Intent Is Stronger Than Ever" at bounding box center [163, 185] width 111 height 5
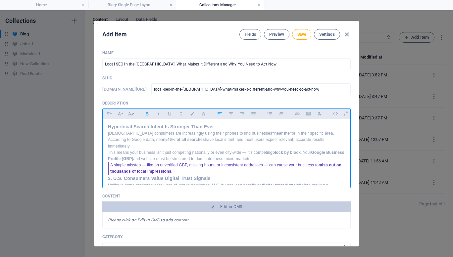
scroll to position [59, 0]
click at [108, 175] on strong "2. U.S. Consumers Value Digital Trust Signals" at bounding box center [159, 177] width 103 height 5
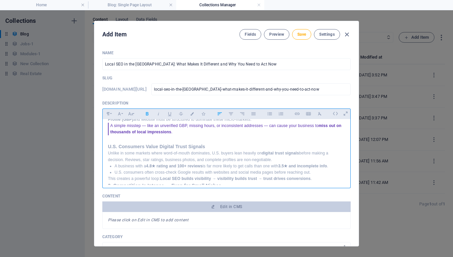
scroll to position [98, 0]
click at [108, 183] on strong "3. Competition Is Intense — Even for Small Niches" at bounding box center [164, 185] width 113 height 5
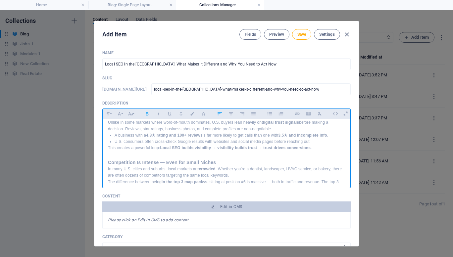
scroll to position [136, 0]
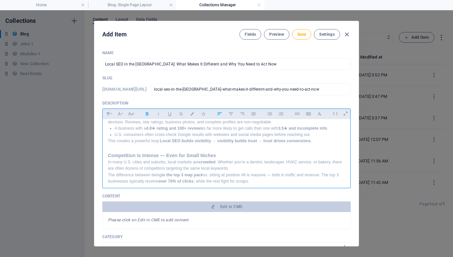
click at [107, 176] on div "Imagine this: two coffee shops in the same neighborhood of Austin, Texas. Both …" at bounding box center [226, 138] width 247 height 311
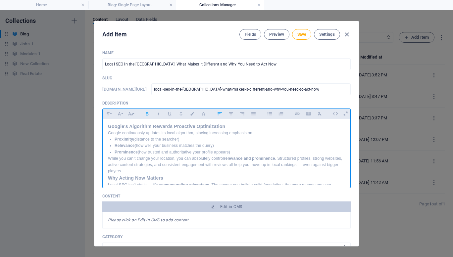
scroll to position [206, 0]
click at [108, 163] on div "Imagine this: two coffee shops in the same neighborhood of Austin, Texas. Both …" at bounding box center [226, 72] width 247 height 319
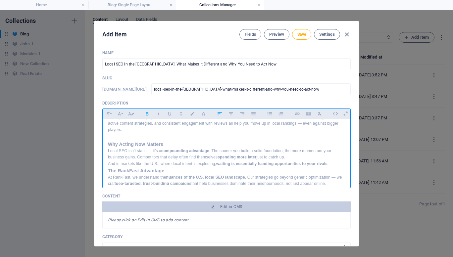
scroll to position [247, 0]
click at [108, 155] on div "Imagine this: two coffee shops in the same neighborhood of Austin, Texas. Both …" at bounding box center [226, 35] width 247 height 326
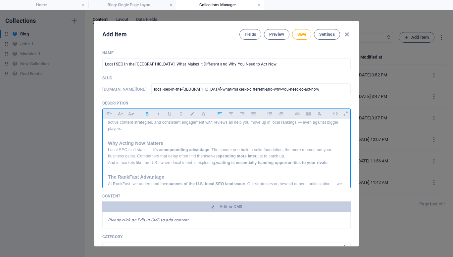
scroll to position [255, 0]
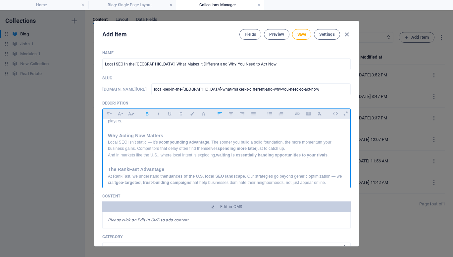
click at [340, 173] on p "At RankFast, we understand the nuances of the U.S. local SEO landscape . Our st…" at bounding box center [226, 179] width 237 height 13
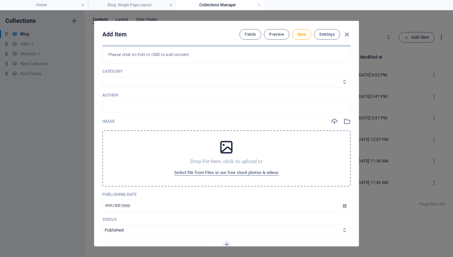
scroll to position [166, 0]
click at [213, 171] on span "Select file from Files or our free stock photos & videos" at bounding box center [226, 172] width 104 height 8
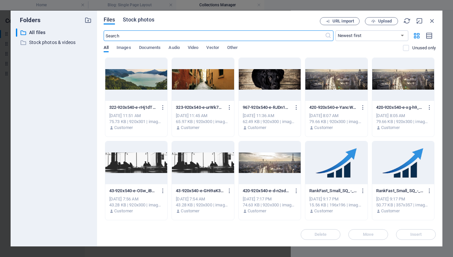
click at [142, 19] on span "Stock photos" at bounding box center [138, 20] width 31 height 8
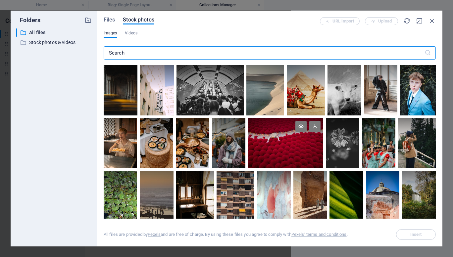
click at [283, 150] on div at bounding box center [285, 143] width 75 height 50
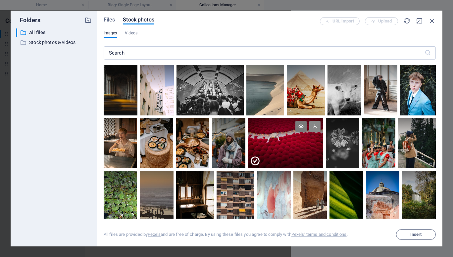
click at [314, 126] on icon at bounding box center [314, 126] width 11 height 11
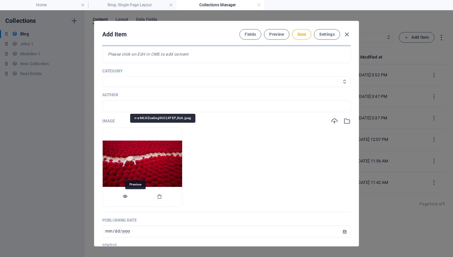
click at [128, 196] on icon "button" at bounding box center [124, 196] width 5 height 5
click at [162, 199] on button "button" at bounding box center [159, 197] width 5 height 20
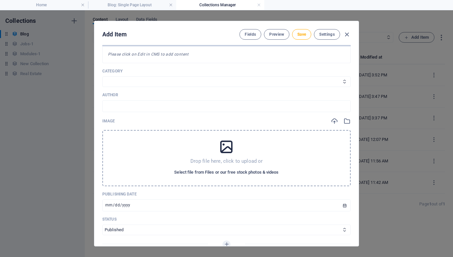
click at [205, 172] on span "Select file from Files or our free stock photos & videos" at bounding box center [226, 172] width 104 height 8
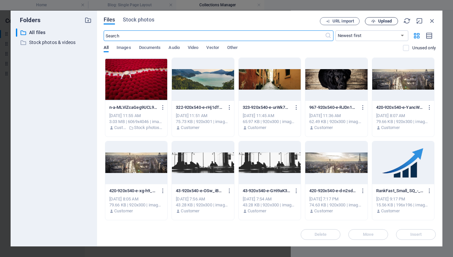
click at [371, 21] on icon "button" at bounding box center [373, 21] width 4 height 4
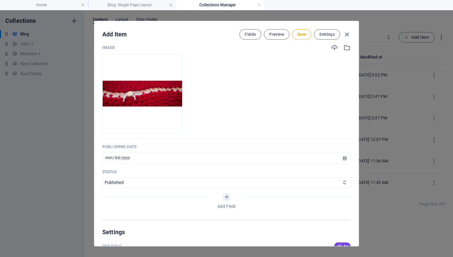
scroll to position [258, 0]
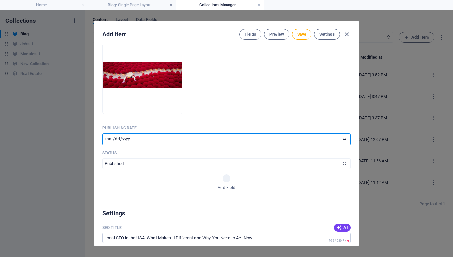
click at [108, 140] on input "[DATE]" at bounding box center [226, 139] width 248 height 12
type input "2025-07-17"
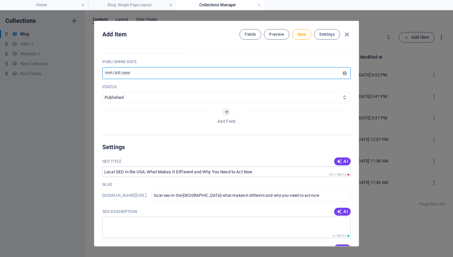
scroll to position [326, 0]
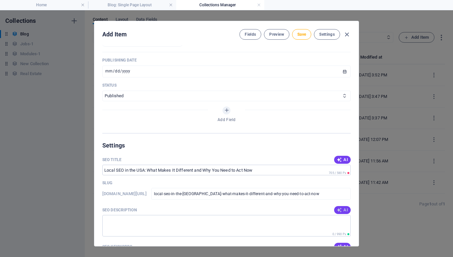
click at [338, 211] on icon "button" at bounding box center [338, 209] width 5 height 5
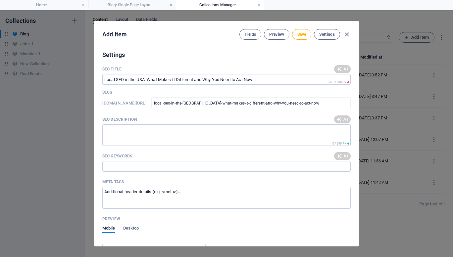
scroll to position [421, 0]
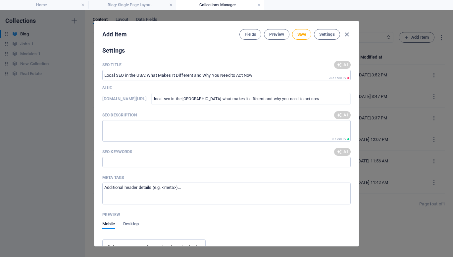
type textarea "Boost your business with expert local SEO strategies in the USA! Dominate your …"
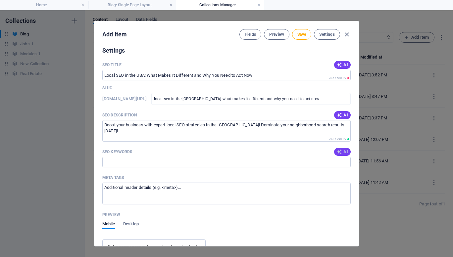
click at [338, 152] on icon "button" at bounding box center [338, 151] width 5 height 5
type input "local SEO USA, local search optimization, Google Business Profile, hyperlocal c…"
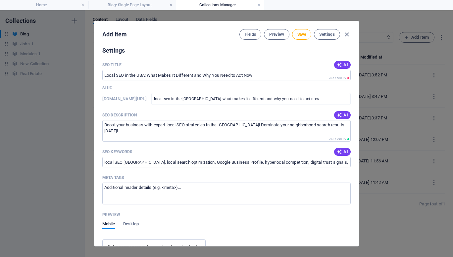
click at [339, 65] on icon "button" at bounding box center [338, 64] width 5 height 5
type input "Boost Local SEO: USA Secrets"
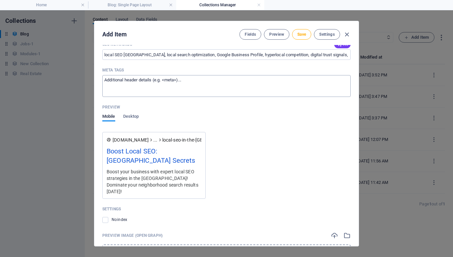
scroll to position [580, 0]
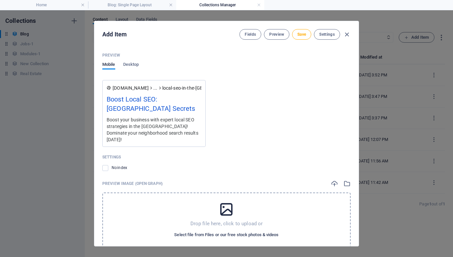
click at [228, 231] on span "Select file from Files or our free stock photos & videos" at bounding box center [226, 235] width 104 height 8
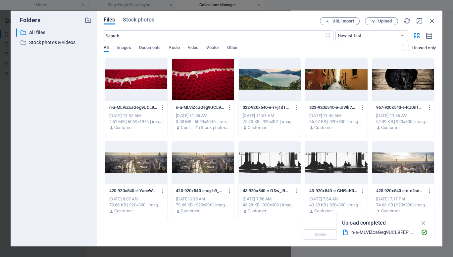
click at [132, 80] on div at bounding box center [136, 79] width 62 height 43
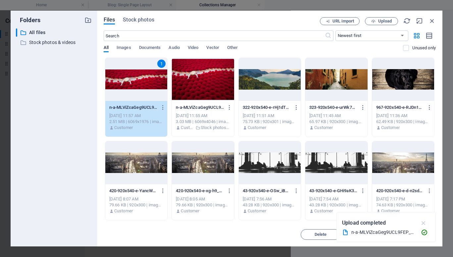
click at [426, 224] on icon "button" at bounding box center [423, 222] width 8 height 7
click at [417, 236] on span "Insert" at bounding box center [416, 235] width 12 height 4
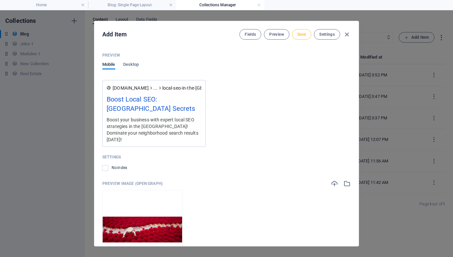
click at [303, 35] on span "Save" at bounding box center [301, 34] width 9 height 5
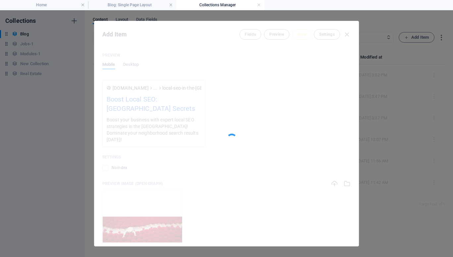
type input "local-seo-in-the-usa-what-makes-it-different-and-why-you-need-to-act-now"
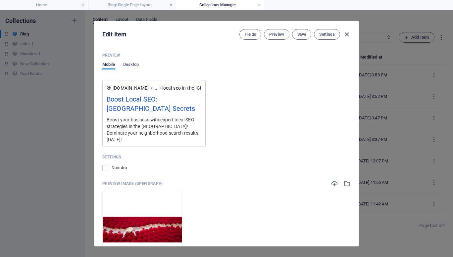
click at [349, 34] on icon "button" at bounding box center [347, 35] width 8 height 8
type input "[DATE]"
type input "local-seo-in-the-usa-what-makes-it-different-and-why-you-need-to-act-now"
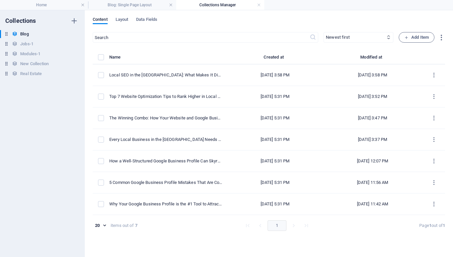
scroll to position [0, 0]
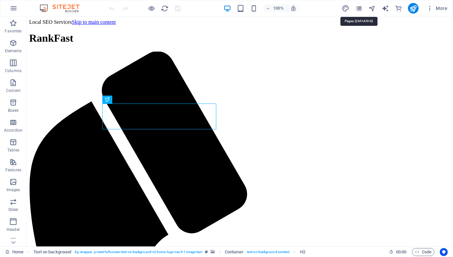
click at [360, 8] on icon "pages" at bounding box center [359, 9] width 8 height 8
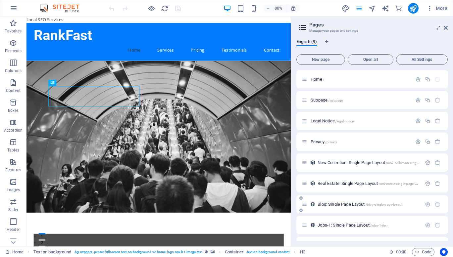
click at [344, 201] on div "Blog: Single Page Layout /blog-single-page-layout" at bounding box center [361, 204] width 120 height 8
click at [337, 203] on span "Blog: Single Page Layout /blog-single-page-layout" at bounding box center [359, 204] width 85 height 5
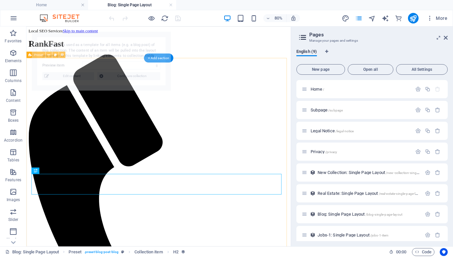
select select "68e392cb1d591708450fac2f"
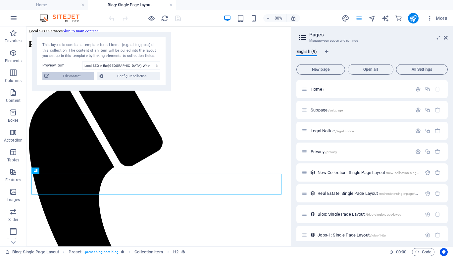
click at [65, 78] on span "Edit content" at bounding box center [71, 76] width 41 height 8
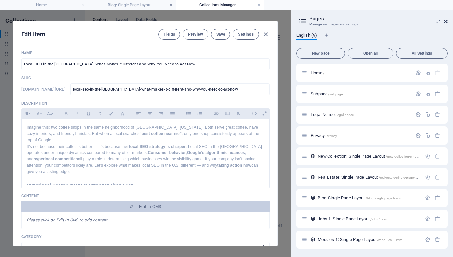
click at [446, 21] on icon at bounding box center [445, 21] width 4 height 5
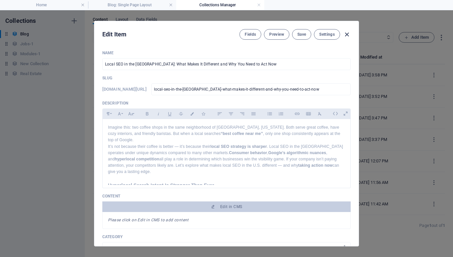
click at [347, 33] on icon "button" at bounding box center [347, 35] width 8 height 8
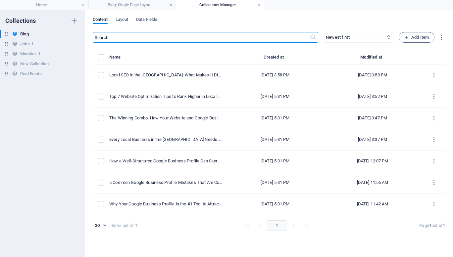
type input "2025-10-06"
type input "local-seo-in-the-usa-what-makes-it-different-and-why-you-need-to-act-now"
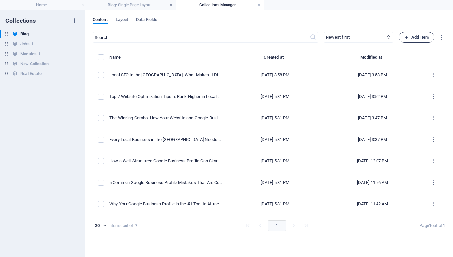
click at [420, 41] on span "Add Item" at bounding box center [416, 37] width 24 height 8
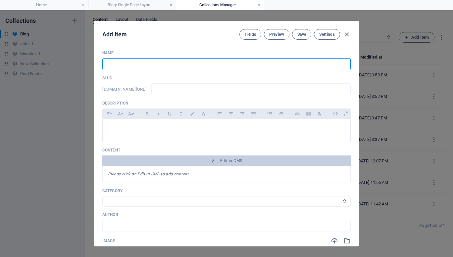
click at [133, 62] on input "text" at bounding box center [226, 64] width 248 height 12
paste input "How Reviews and Ratings Can Make or Break Your Local SEO Performance"
type input "How Reviews and Ratings Can Make or Break Your Local SEO Performance"
type input "how-reviews-and-ratings-can-make-or-break-your-local-seo-performance"
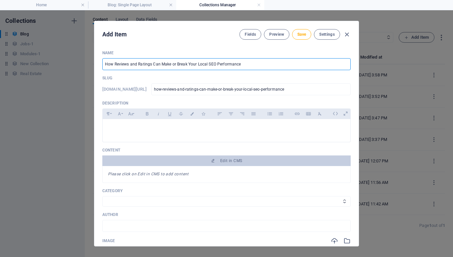
click at [115, 65] on input "How Reviews and Ratings Can Make or Break Your Local SEO Performance" at bounding box center [226, 64] width 248 height 12
type input "HowReviews and Ratings Can Make or Break Your Local SEO Performance"
type input "howreviews-and-ratings-can-make-or-break-your-local-seo-performance"
type input "Reviews and Ratings Can Make or Break Your Local SEO Performance"
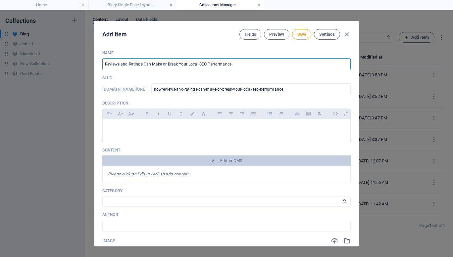
type input "reviews-and-ratings-can-make-or-break-your-local-seo-performance"
type input "Reviews and Ratings Can Make or Break Your Local SEO Performance"
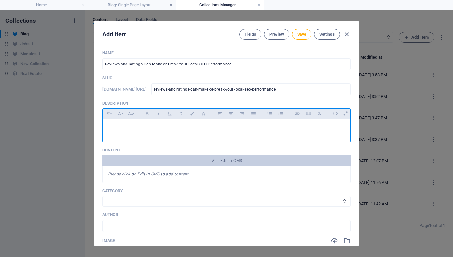
click at [223, 132] on div at bounding box center [226, 129] width 247 height 20
click at [160, 128] on p at bounding box center [226, 127] width 237 height 6
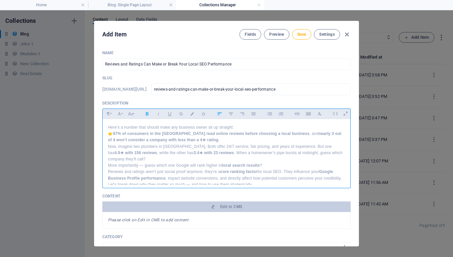
click at [221, 139] on p "Here’s a number that should make any business owner sit up straight: 👉 87% of c…" at bounding box center [226, 133] width 237 height 19
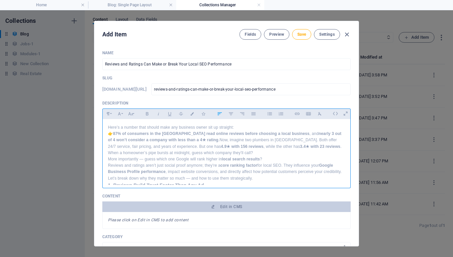
click at [228, 152] on p "Here’s a number that should make any business owner sit up straight: 👉 87% of c…" at bounding box center [226, 140] width 237 height 32
click at [175, 157] on p "Here’s a number that should make any business owner sit up straight: 👉 87% of c…" at bounding box center [226, 143] width 237 height 38
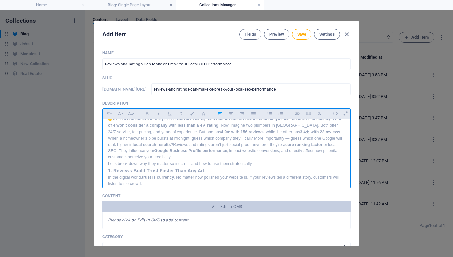
scroll to position [15, 0]
click at [191, 157] on p "Here’s a number that should make any business owner sit up straight: 👉 87% of c…" at bounding box center [226, 134] width 237 height 51
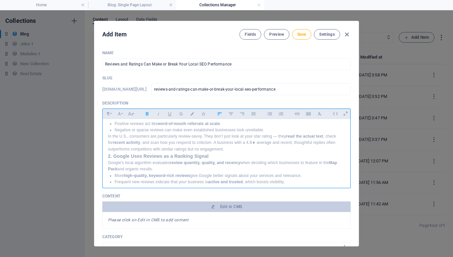
scroll to position [88, 0]
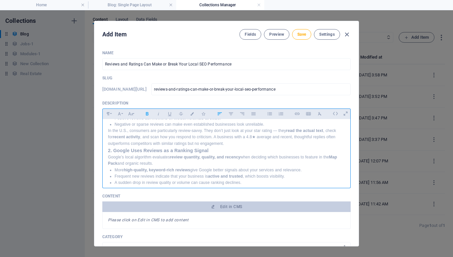
click at [106, 150] on div "Here’s a number that should make any business owner sit up straight: 👉 87% of c…" at bounding box center [226, 202] width 247 height 342
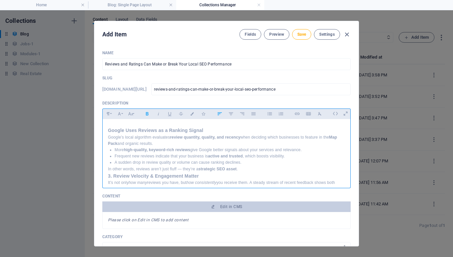
scroll to position [128, 0]
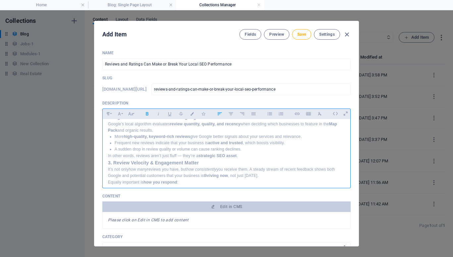
click at [108, 162] on strong "3. Review Velocity & Engagement Matter" at bounding box center [153, 162] width 91 height 5
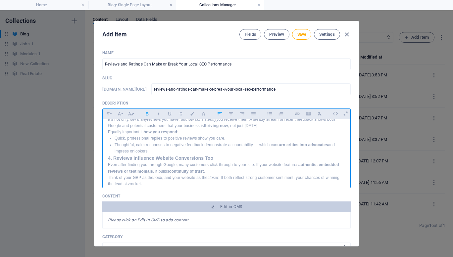
scroll to position [186, 0]
click at [108, 155] on strong "4. Reviews Influence Website Conversions Too" at bounding box center [160, 157] width 105 height 5
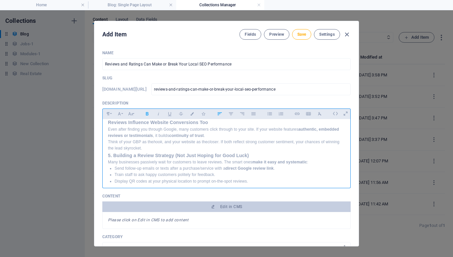
scroll to position [233, 0]
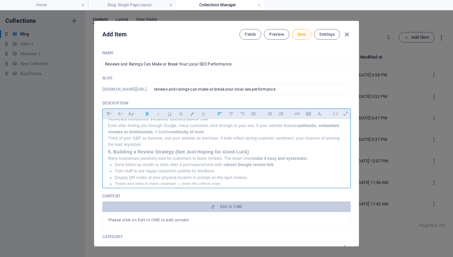
click at [109, 150] on strong "5. Building a Review Strategy (Not Just Hoping for Good Luck)" at bounding box center [178, 151] width 141 height 5
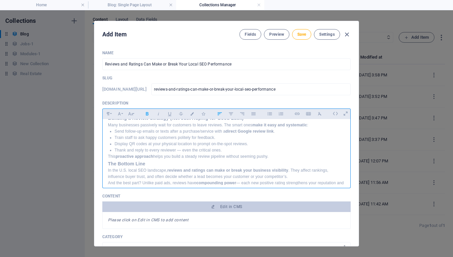
scroll to position [274, 0]
click at [107, 163] on div "Here’s a number that should make any business owner sit up straight: 👉 87% of c…" at bounding box center [226, 30] width 247 height 371
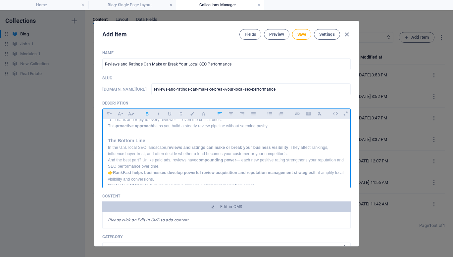
scroll to position [313, 0]
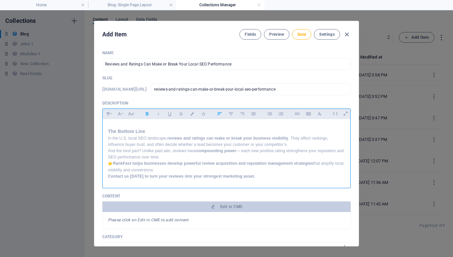
click at [175, 160] on p "And the best part? Unlike paid ads, reviews have compounding power — each new p…" at bounding box center [226, 154] width 237 height 13
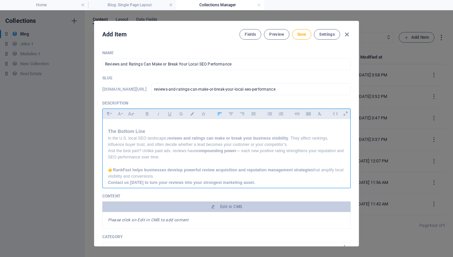
click at [175, 176] on p "👉 RankFast helps businesses develop powerful review acquisition and reputation …" at bounding box center [226, 176] width 237 height 19
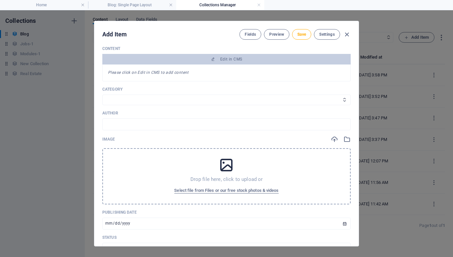
scroll to position [148, 0]
click at [141, 94] on select "Category 1 Category 2" at bounding box center [226, 99] width 248 height 11
select select "Category 1"
click at [102, 94] on select "Category 1 Category 2" at bounding box center [226, 99] width 248 height 11
click at [121, 116] on div "Author ​" at bounding box center [226, 120] width 248 height 20
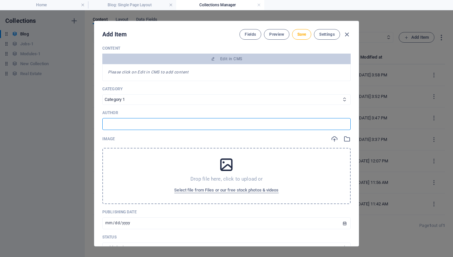
click at [118, 126] on input "text" at bounding box center [226, 124] width 248 height 12
type input "RankFast"
click at [201, 189] on span "Select file from Files or our free stock photos & videos" at bounding box center [226, 190] width 104 height 8
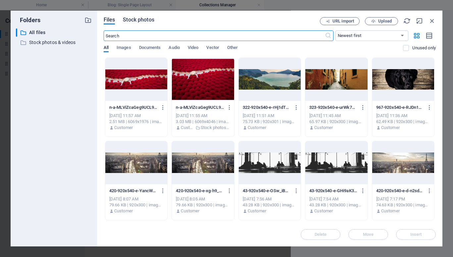
click at [141, 18] on span "Stock photos" at bounding box center [138, 20] width 31 height 8
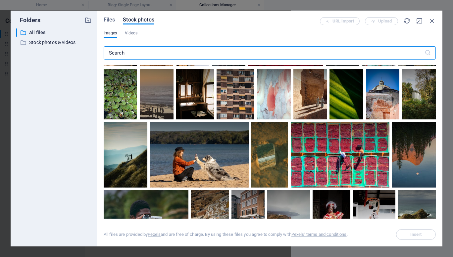
scroll to position [103, 0]
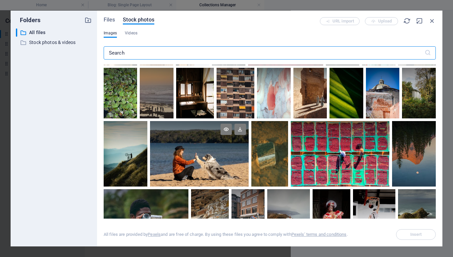
click at [219, 167] on div at bounding box center [199, 153] width 99 height 65
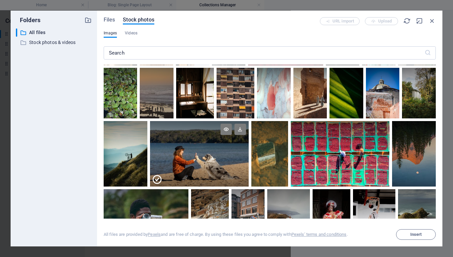
click at [232, 158] on div at bounding box center [199, 170] width 99 height 33
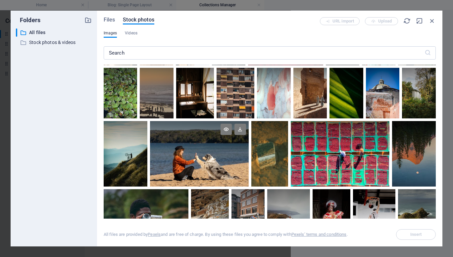
click at [204, 165] on div at bounding box center [199, 153] width 99 height 65
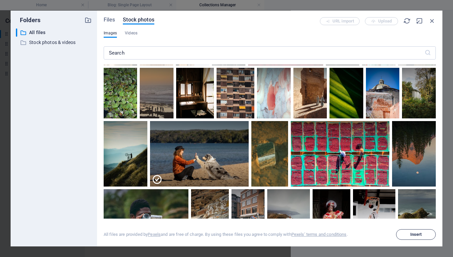
click at [416, 234] on span "Insert" at bounding box center [416, 235] width 12 height 4
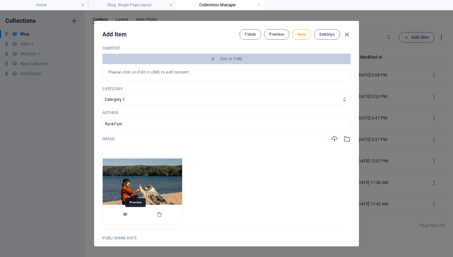
click at [128, 215] on icon "button" at bounding box center [124, 214] width 5 height 5
click at [162, 216] on icon "button" at bounding box center [159, 214] width 5 height 5
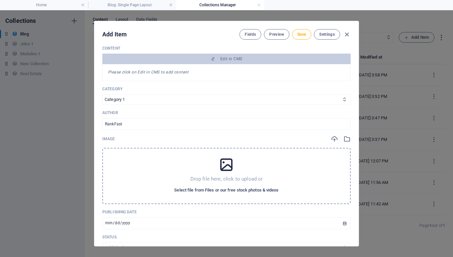
click at [192, 191] on span "Select file from Files or our free stock photos & videos" at bounding box center [226, 190] width 104 height 8
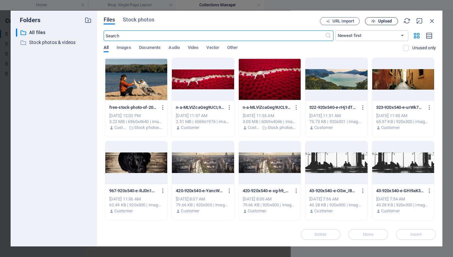
click at [375, 19] on button "Upload" at bounding box center [381, 21] width 33 height 8
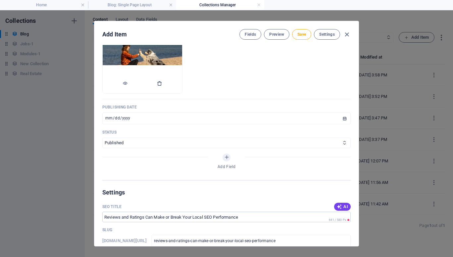
scroll to position [282, 0]
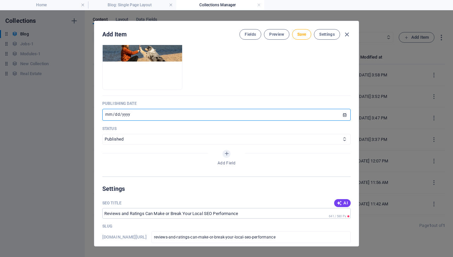
click at [106, 113] on input "[DATE]" at bounding box center [226, 115] width 248 height 12
type input "[DATE]"
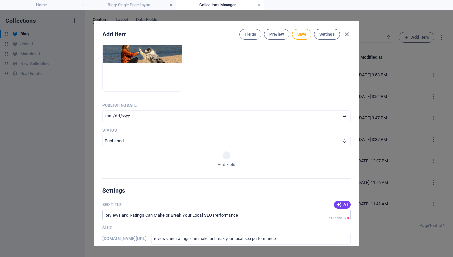
drag, startPoint x: 199, startPoint y: 25, endPoint x: 349, endPoint y: 149, distance: 194.1
click at [349, 149] on div "Add Item Fields Preview Save Settings Name Reviews and Ratings Can Make or Brea…" at bounding box center [226, 133] width 264 height 225
click at [145, 112] on input "[DATE]" at bounding box center [226, 116] width 248 height 12
click at [114, 116] on input "[DATE]" at bounding box center [226, 116] width 248 height 12
click at [108, 115] on input "[DATE]" at bounding box center [226, 116] width 248 height 12
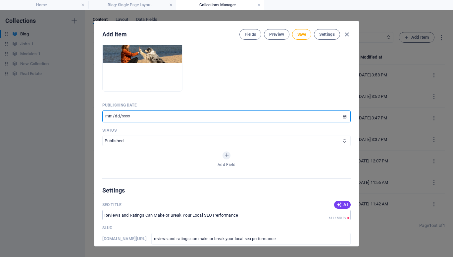
click at [115, 115] on input "2025-08-26" at bounding box center [226, 116] width 248 height 12
type input "[DATE]"
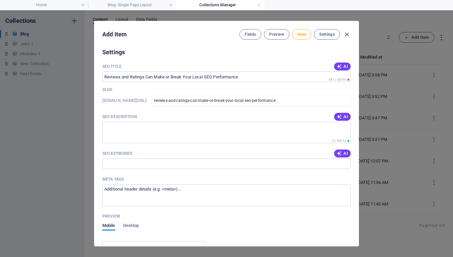
scroll to position [421, 0]
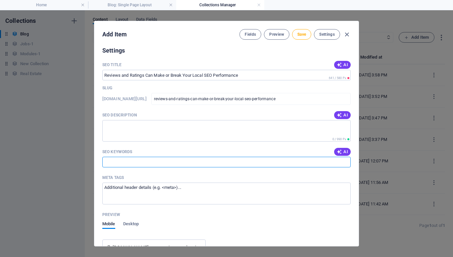
click at [340, 157] on input "SEO Keywords" at bounding box center [226, 162] width 248 height 11
click at [342, 152] on span "AI" at bounding box center [341, 151] width 11 height 5
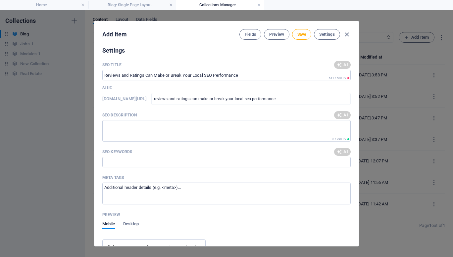
type input "local SEO, online reviews, Google Business Profile, review strategy, ratings im…"
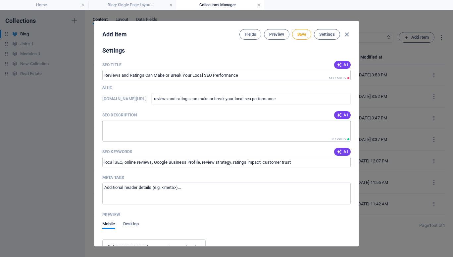
click at [341, 113] on span "AI" at bounding box center [341, 114] width 11 height 5
type textarea "Boost your local SEO with positive reviews! Learn how ratings impact visibility…"
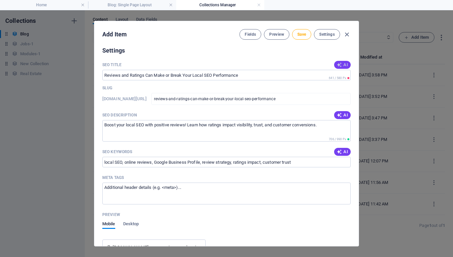
click at [340, 65] on icon "button" at bounding box center [338, 64] width 5 height 5
type input "Boost Local SEO with Reviews"
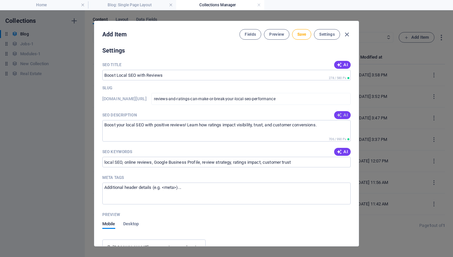
click at [344, 118] on button "AI" at bounding box center [342, 115] width 17 height 8
type textarea "Boost your local SEO with Reviews! Learn why ratings influence trust, visibilit…"
click at [341, 63] on span "AI" at bounding box center [341, 64] width 11 height 5
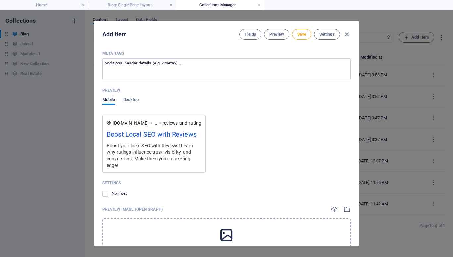
scroll to position [587, 0]
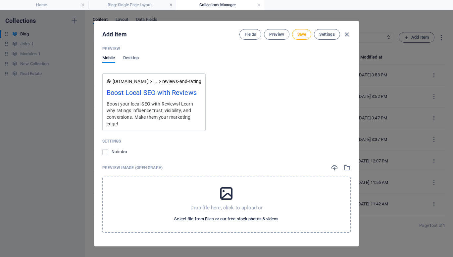
click at [229, 222] on span "Select file from Files or our free stock photos & videos" at bounding box center [226, 219] width 104 height 8
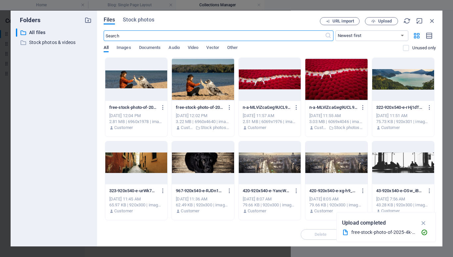
click at [144, 81] on div at bounding box center [136, 79] width 62 height 43
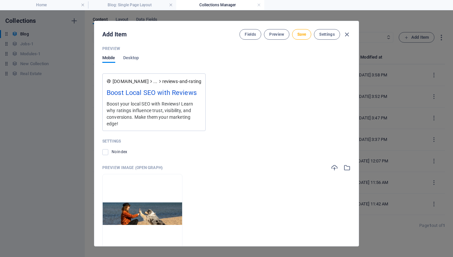
scroll to position [613, 0]
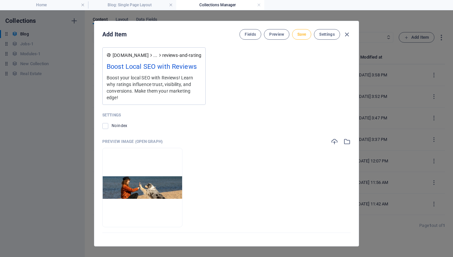
click at [298, 33] on span "Save" at bounding box center [301, 34] width 9 height 5
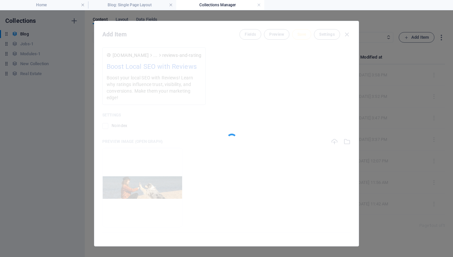
type input "reviews-and-ratings-can-make-or-break-your-local-seo-performance"
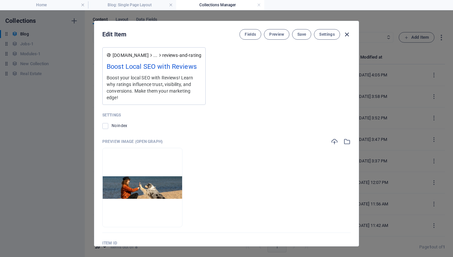
click at [346, 34] on icon "button" at bounding box center [347, 35] width 8 height 8
type input "[DATE]"
type input "reviews-and-ratings-can-make-or-break-your-local-seo-performance"
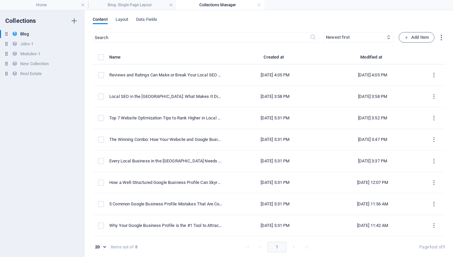
scroll to position [0, 0]
click at [259, 5] on link at bounding box center [259, 5] width 4 height 6
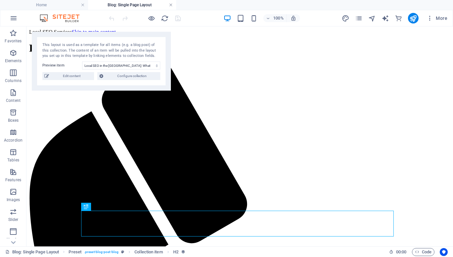
click at [171, 5] on link at bounding box center [171, 5] width 4 height 6
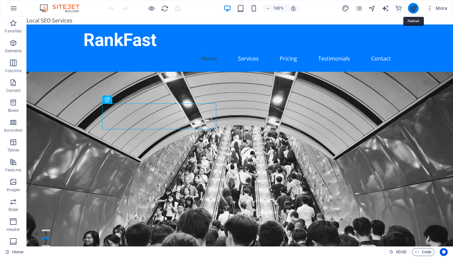
click at [413, 9] on icon "publish" at bounding box center [413, 9] width 8 height 8
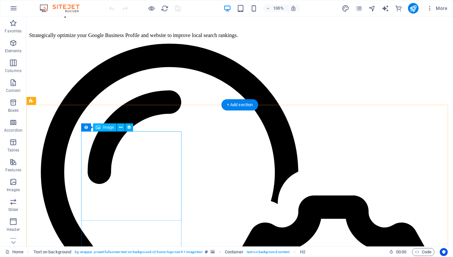
scroll to position [1346, 0]
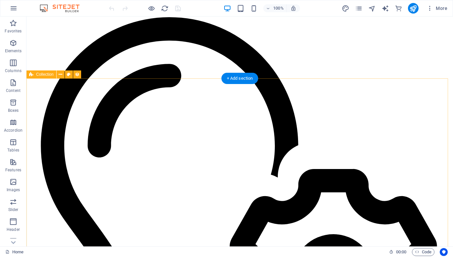
select select "columns.publishing_date_DESC"
select select "columns.status"
select select "columns.publishing_date"
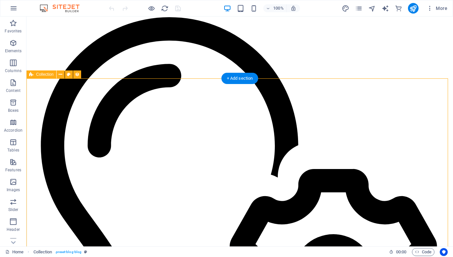
select select "past"
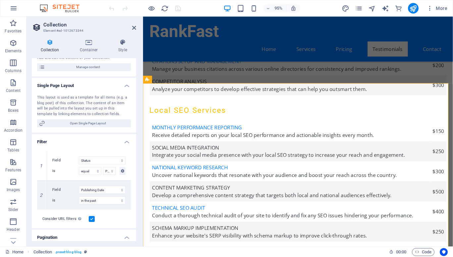
scroll to position [164, 0]
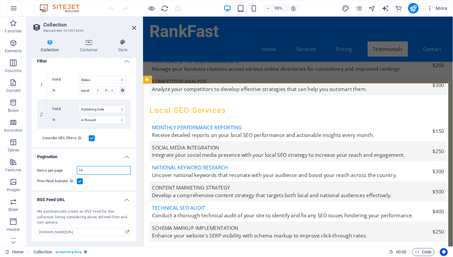
click at [91, 170] on input "10" at bounding box center [103, 170] width 53 height 8
type input "1"
type input "3"
select select "columns.publishing_date_DESC"
select select "columns.status"
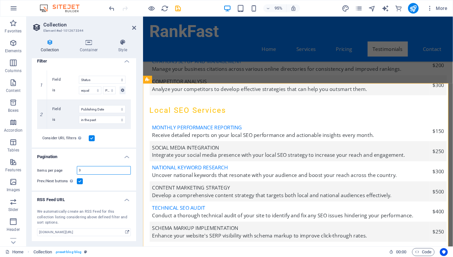
select select "columns.publishing_date"
select select "past"
type input "3"
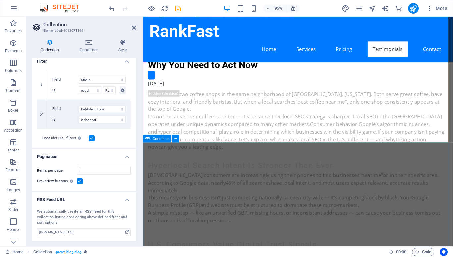
scroll to position [2733, 0]
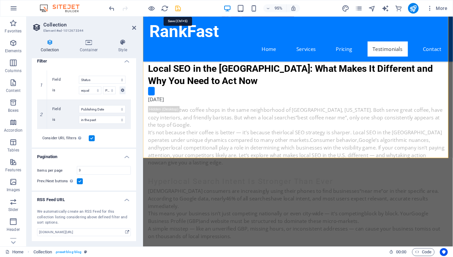
click at [180, 10] on icon "save" at bounding box center [178, 9] width 8 height 8
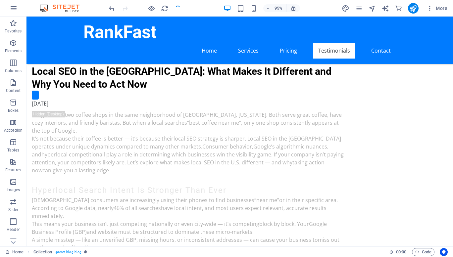
checkbox input "false"
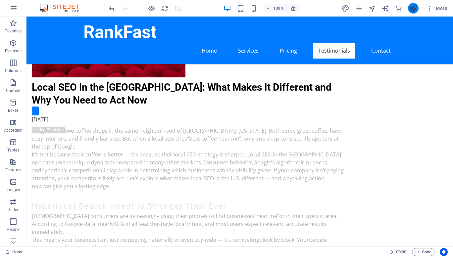
click at [408, 8] on button "publish" at bounding box center [413, 8] width 11 height 11
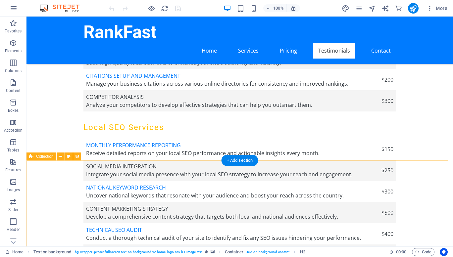
scroll to position [1272, 0]
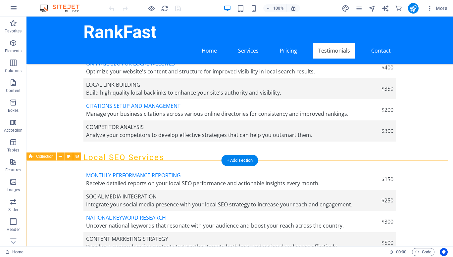
select select "columns.publishing_date_DESC"
select select "columns.status"
select select "columns.publishing_date"
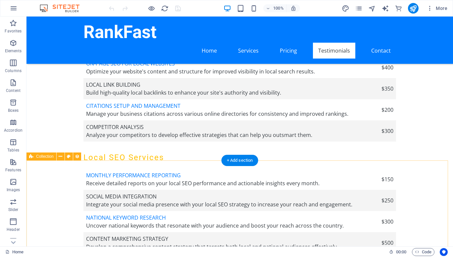
select select "past"
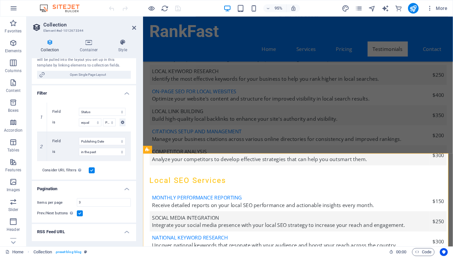
scroll to position [126, 0]
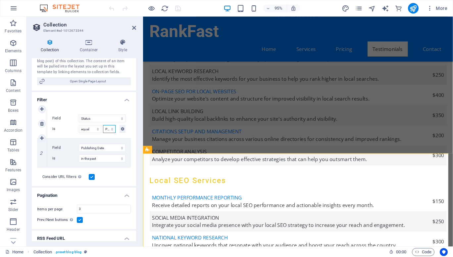
click at [107, 127] on select "Published Draft" at bounding box center [109, 129] width 13 height 8
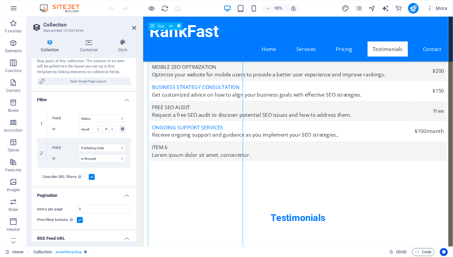
scroll to position [1585, 0]
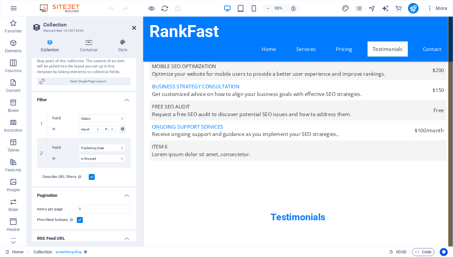
click at [134, 28] on icon at bounding box center [134, 27] width 4 height 5
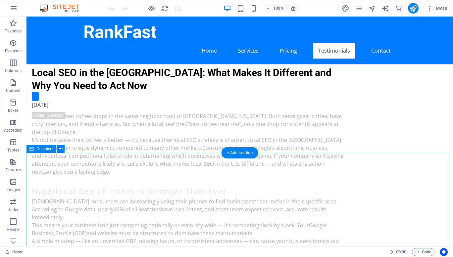
scroll to position [2737, 0]
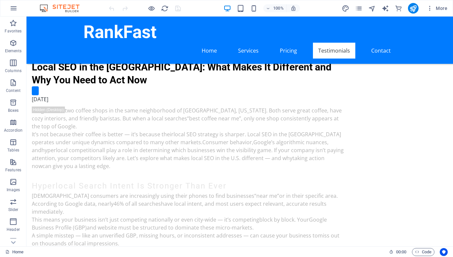
click at [362, 4] on div "More" at bounding box center [395, 8] width 108 height 11
click at [361, 8] on icon "pages" at bounding box center [359, 9] width 8 height 8
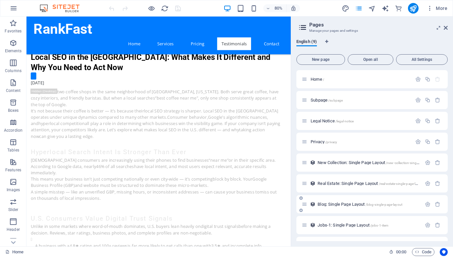
click at [325, 209] on div "Blog: Single Page Layout /blog-single-page-layout" at bounding box center [371, 204] width 151 height 18
click at [329, 203] on span "Blog: Single Page Layout /blog-single-page-layout" at bounding box center [359, 204] width 85 height 5
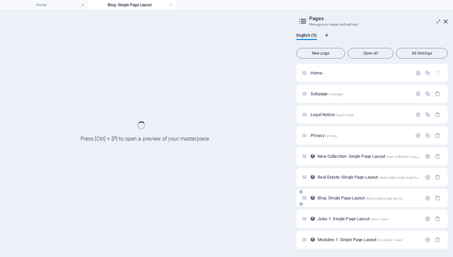
scroll to position [0, 0]
click at [329, 203] on div "Blog: Single Page Layout /blog-single-page-layout" at bounding box center [371, 198] width 151 height 18
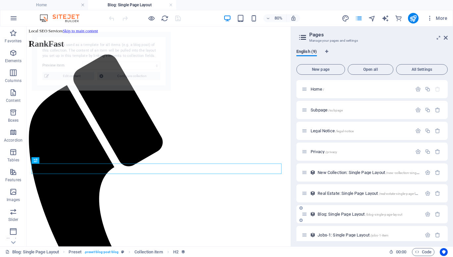
select select "68e3947f8b599cf7bf0ae6a9"
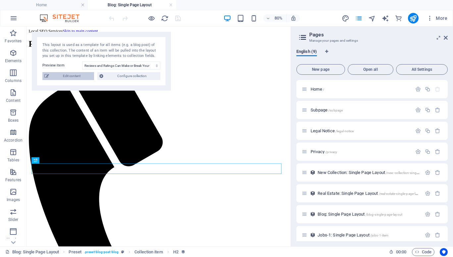
click at [81, 79] on span "Edit content" at bounding box center [71, 76] width 41 height 8
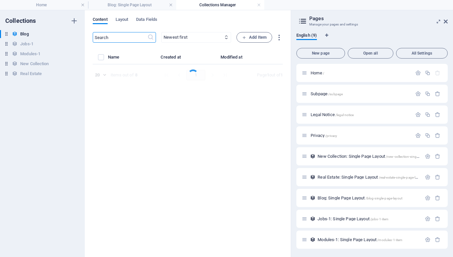
select select "Category 1"
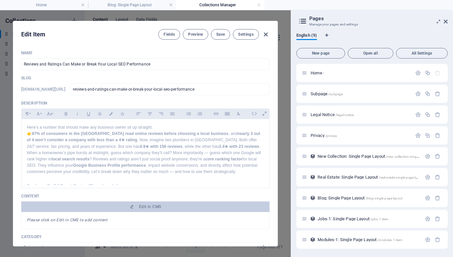
click at [267, 34] on icon "button" at bounding box center [266, 35] width 8 height 8
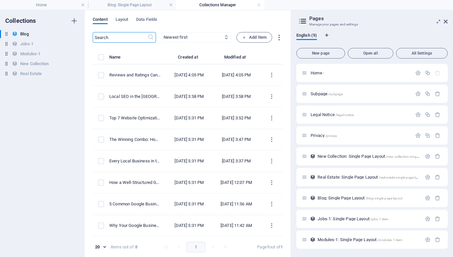
type input "[DATE]"
type input "reviews-and-ratings-can-make-or-break-your-local-seo-performance"
click at [445, 21] on icon at bounding box center [445, 21] width 4 height 5
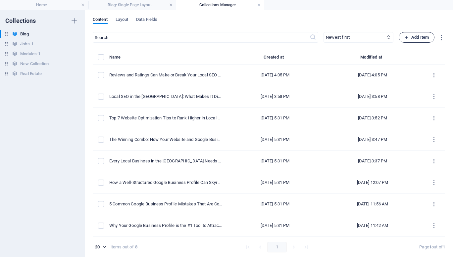
click at [417, 35] on span "Add Item" at bounding box center [416, 37] width 24 height 8
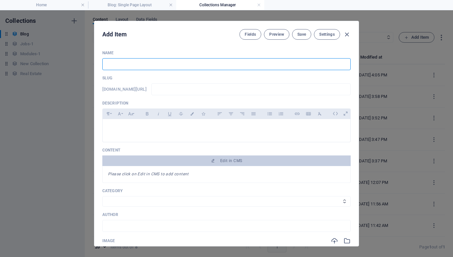
click at [138, 65] on input "text" at bounding box center [226, 64] width 248 height 12
paste input "5 Common Local SEO Mistakes U.S. Businesses Make (and How to Fix Them)"
type input "5 Common Local SEO Mistakes U.S. Businesses Make (and How to Fix Them)"
type input "5-common-local-seo-mistakes-u-s-businesses-make-and-how-to-fix-them"
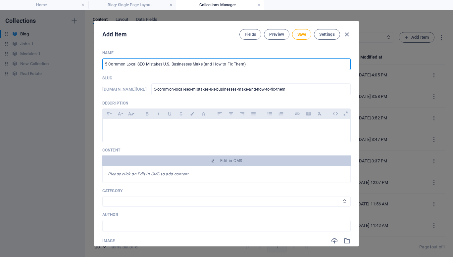
click at [205, 64] on input "5 Common Local SEO Mistakes U.S. Businesses Make (and How to Fix Them)" at bounding box center [226, 64] width 248 height 12
click at [251, 62] on input "5 Common Local SEO Mistakes U.S. Businesses Make and How to Fix Them)" at bounding box center [226, 64] width 248 height 12
type input "5 Common Local SEO Mistakes U.S. Businesses Make and How to Fix Them"
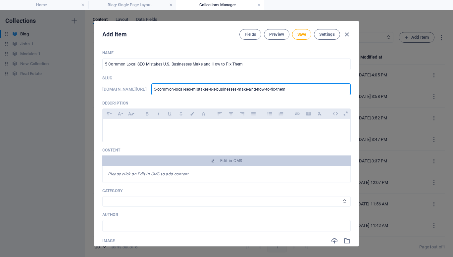
click at [199, 91] on input "5-common-local-seo-mistakes-u-s-businesses-make-and-how-to-fix-them" at bounding box center [250, 89] width 199 height 12
type input "5common-local-seo-mistakes-u-s-businesses-make-and-how-to-fix-them"
type input "common-local-seo-mistakes-u-s-businesses-make-and-how-to-fix-them"
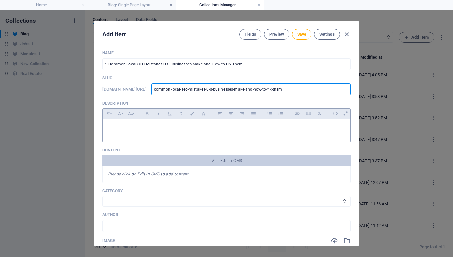
type input "common-local-seo-mistakes-u-s-businesses-make-and-how-to-fix-them"
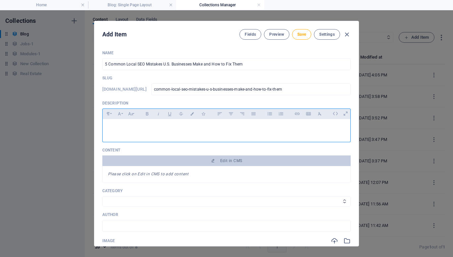
click at [144, 129] on p at bounding box center [226, 127] width 237 height 6
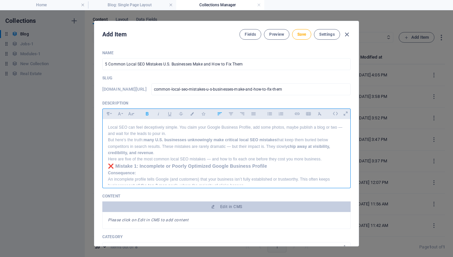
click at [178, 131] on p "Local SEO can feel deceptively simple. You claim your Google Business Profile, …" at bounding box center [226, 130] width 237 height 13
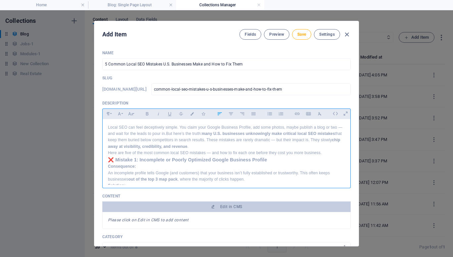
click at [210, 146] on p "Local SEO can feel deceptively simple. You claim your Google Business Profile, …" at bounding box center [226, 136] width 237 height 25
click at [108, 157] on strong "❌ Mistake 1: Incomplete or Poorly Optimized Google Business Profile" at bounding box center [187, 159] width 159 height 5
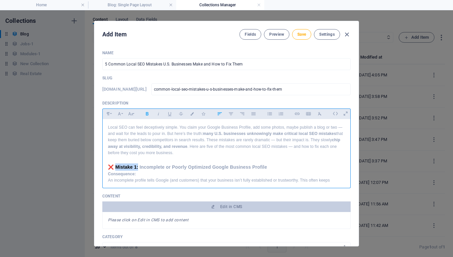
drag, startPoint x: 114, startPoint y: 167, endPoint x: 137, endPoint y: 167, distance: 23.2
click at [137, 167] on strong "❌ Mistake 1: Incomplete or Poorly Optimized Google Business Profile" at bounding box center [187, 166] width 159 height 5
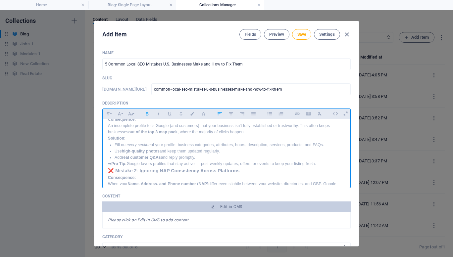
scroll to position [55, 0]
click at [109, 168] on strong "❌ Mistake 2: Ignoring NAP Consistency Across Platforms" at bounding box center [173, 169] width 131 height 5
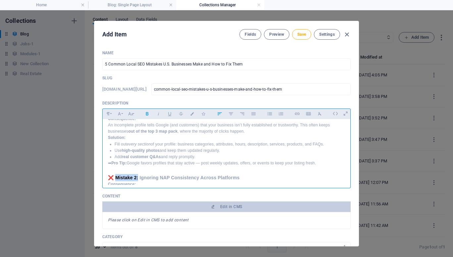
drag, startPoint x: 115, startPoint y: 177, endPoint x: 137, endPoint y: 176, distance: 21.9
click at [137, 176] on strong "❌ Mistake 2: Ignoring NAP Consistency Across Platforms" at bounding box center [173, 177] width 131 height 5
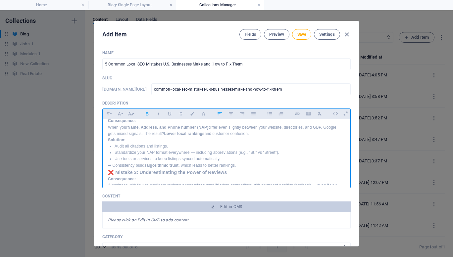
scroll to position [119, 0]
click at [108, 173] on strong "❌ Mistake 3: Underestimating the Power of Reviews" at bounding box center [167, 171] width 119 height 5
drag, startPoint x: 115, startPoint y: 180, endPoint x: 140, endPoint y: 181, distance: 24.2
click at [140, 181] on strong "❌ Mistake 3: Underestimating the Power of Reviews" at bounding box center [167, 179] width 119 height 5
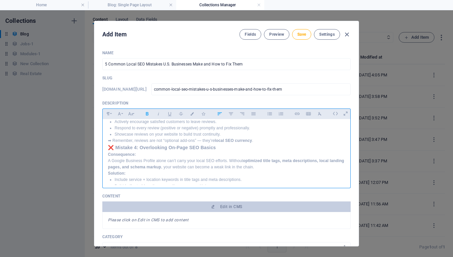
scroll to position [210, 0]
click at [107, 146] on div "Local SEO can feel deceptively simple. You claim your Google Business Profile, …" at bounding box center [226, 113] width 247 height 408
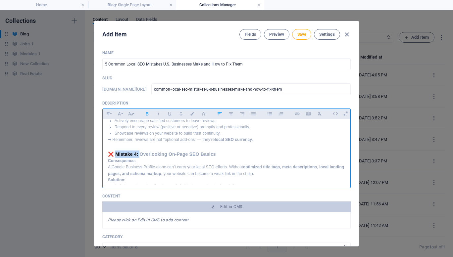
drag, startPoint x: 114, startPoint y: 154, endPoint x: 140, endPoint y: 154, distance: 25.5
click at [140, 154] on strong "❌ Mistake 4: Overlooking On-Page SEO Basics" at bounding box center [162, 154] width 108 height 5
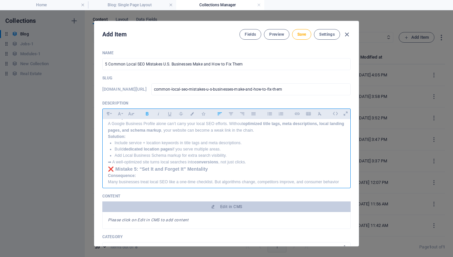
scroll to position [254, 0]
click at [108, 168] on strong "❌ Mistake 5: “Set It and Forget It” Mentality" at bounding box center [158, 168] width 100 height 5
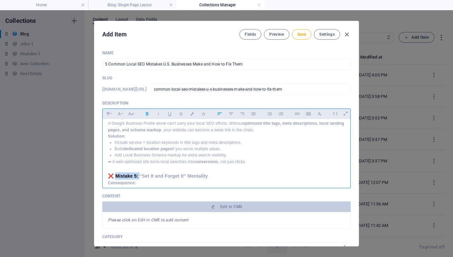
drag, startPoint x: 115, startPoint y: 177, endPoint x: 140, endPoint y: 178, distance: 24.9
click at [140, 178] on strong "❌ Mistake 5: “Set It and Forget It” Mentality" at bounding box center [158, 175] width 100 height 5
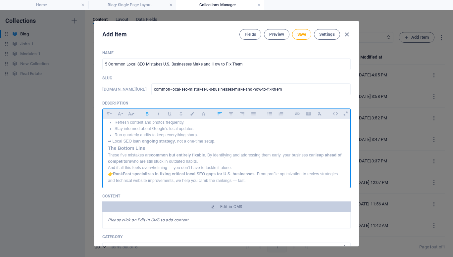
scroll to position [346, 0]
click at [108, 149] on strong "The Bottom Line" at bounding box center [126, 147] width 37 height 5
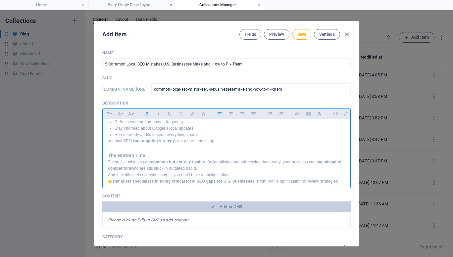
scroll to position [364, 0]
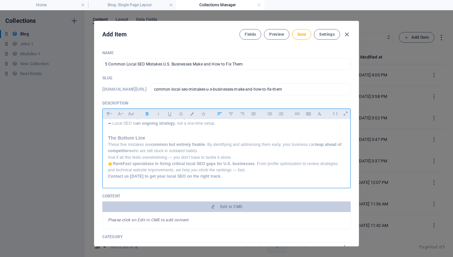
click at [240, 158] on p "And if all this feels overwhelming — you don’t have to tackle it alone." at bounding box center [226, 157] width 237 height 6
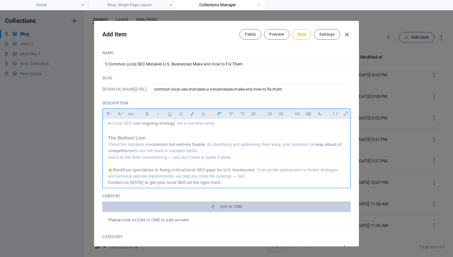
scroll to position [370, 0]
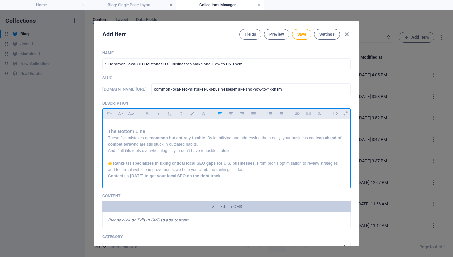
click at [249, 170] on p "👉 RankFast specializes in fixing critical local SEO gaps for U.S. businesses . …" at bounding box center [226, 169] width 237 height 19
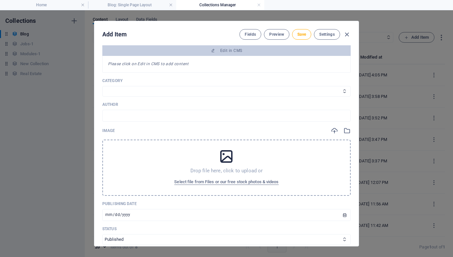
scroll to position [157, 0]
click at [119, 85] on select "Category 1 Category 2" at bounding box center [226, 90] width 248 height 11
select select "Category 1"
click at [102, 85] on select "Category 1 Category 2" at bounding box center [226, 90] width 248 height 11
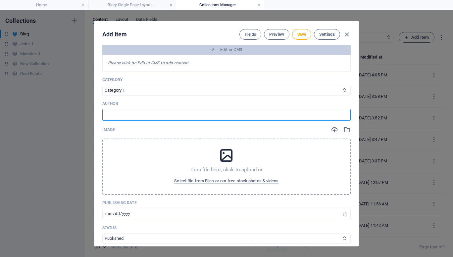
click at [119, 115] on input "text" at bounding box center [226, 115] width 248 height 12
type input "RankFast"
click at [220, 181] on span "Select file from Files or our free stock photos & videos" at bounding box center [226, 181] width 104 height 8
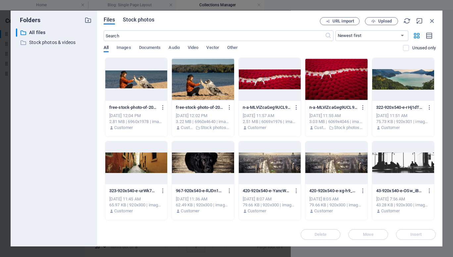
click at [129, 22] on span "Stock photos" at bounding box center [138, 20] width 31 height 8
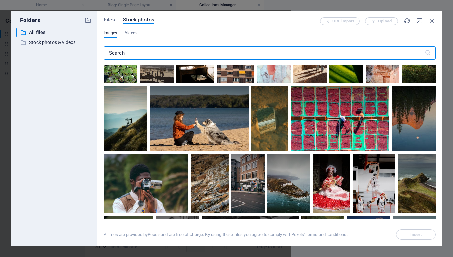
scroll to position [139, 0]
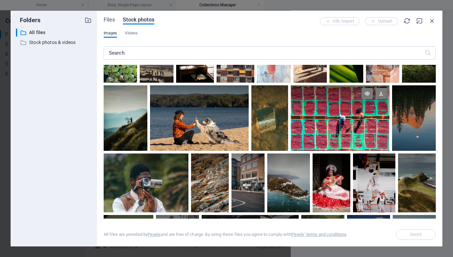
click at [310, 121] on div at bounding box center [339, 117] width 99 height 65
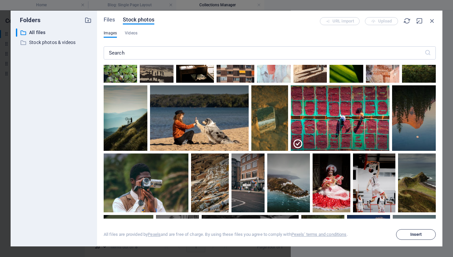
click at [413, 237] on span "Insert" at bounding box center [416, 235] width 12 height 4
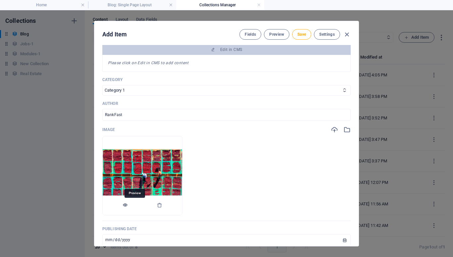
click at [128, 206] on icon "button" at bounding box center [124, 204] width 5 height 5
click at [162, 206] on icon "button" at bounding box center [159, 204] width 5 height 5
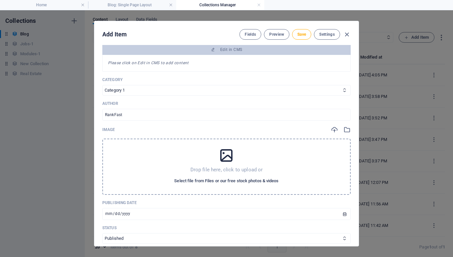
click at [200, 185] on button "Select file from Files or our free stock photos & videos" at bounding box center [226, 181] width 108 height 11
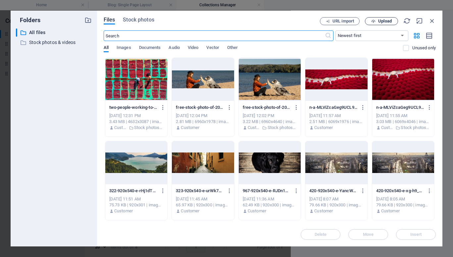
click at [376, 17] on button "Upload" at bounding box center [381, 21] width 33 height 8
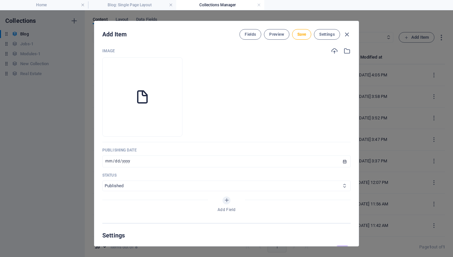
scroll to position [262, 0]
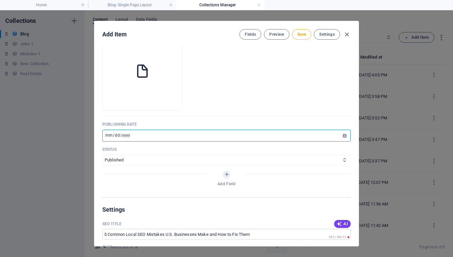
click at [106, 137] on input "[DATE]" at bounding box center [226, 136] width 248 height 12
type input "[DATE]"
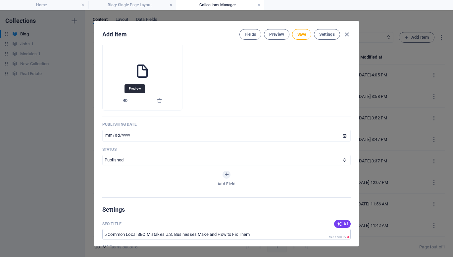
click at [128, 100] on icon "button" at bounding box center [124, 100] width 5 height 5
click at [162, 101] on icon "button" at bounding box center [159, 100] width 5 height 5
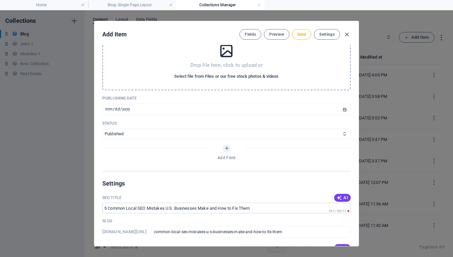
click at [233, 78] on span "Select file from Files or our free stock photos & videos" at bounding box center [226, 76] width 104 height 8
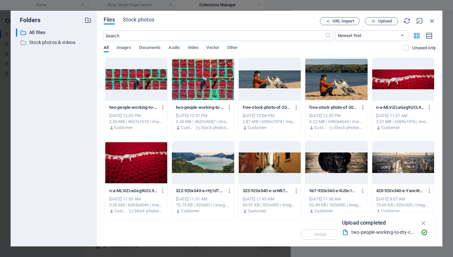
click at [122, 87] on div at bounding box center [136, 79] width 62 height 43
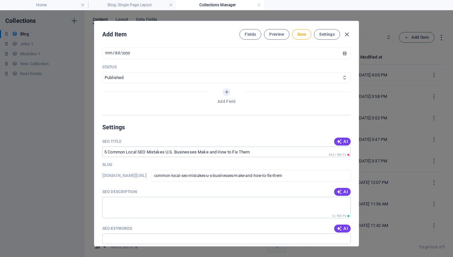
scroll to position [402, 0]
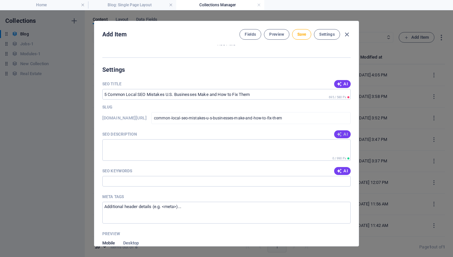
click at [341, 133] on span "AI" at bounding box center [341, 134] width 11 height 5
type textarea "Avoid these 5 common local SEO mistakes! Discover fixes to boost visibility and…"
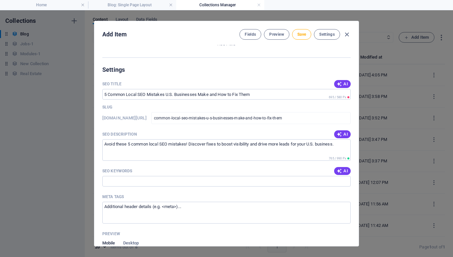
click at [342, 171] on span "AI" at bounding box center [341, 170] width 11 height 5
type input "local SEO mistakes, Google Business Profile optimization, NAP consistency, impo…"
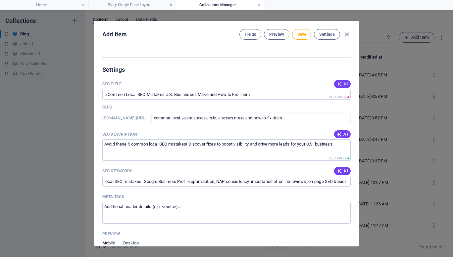
click at [342, 83] on span "AI" at bounding box center [341, 83] width 11 height 5
click at [341, 82] on span "AI" at bounding box center [341, 83] width 11 height 5
click at [340, 84] on span "AI" at bounding box center [341, 83] width 11 height 5
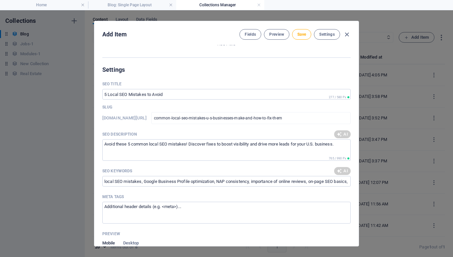
type input "Fix 5 Local SEO Mistakes Fast"
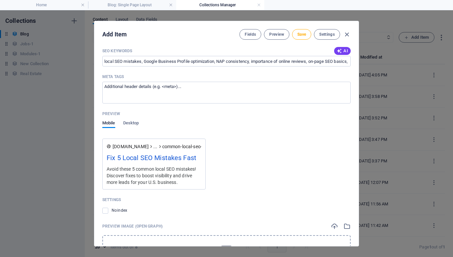
scroll to position [580, 0]
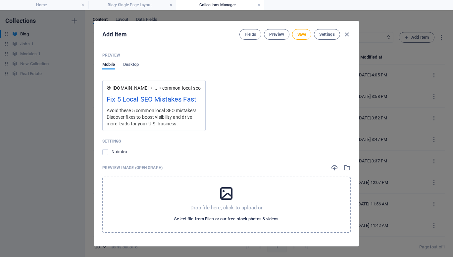
click at [222, 221] on span "Select file from Files or our free stock photos & videos" at bounding box center [226, 219] width 104 height 8
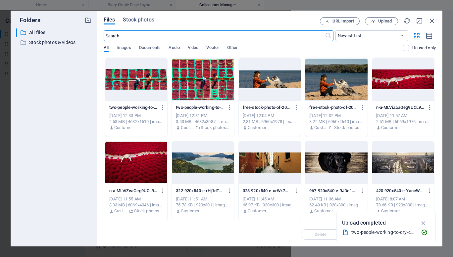
click at [119, 71] on div at bounding box center [136, 79] width 62 height 43
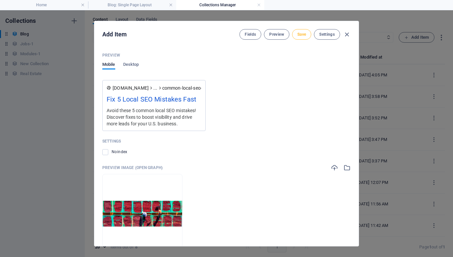
click at [305, 33] on button "Save" at bounding box center [301, 34] width 19 height 11
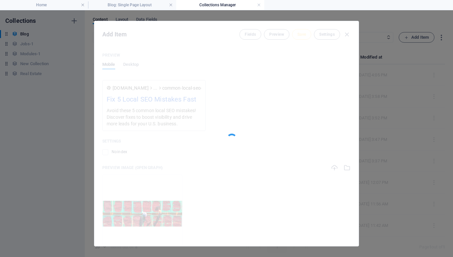
type input "common-local-seo-mistakes-u-s-businesses-make-and-how-to-fix-them"
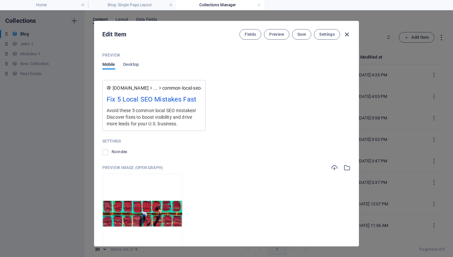
click at [345, 36] on icon "button" at bounding box center [347, 35] width 8 height 8
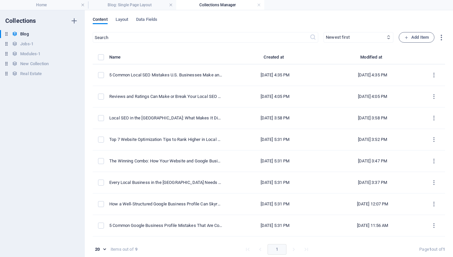
type input "5-common-local-seo-mistakes-u-s-businesses-make-and-how-to-fix-them"
type input "[DATE]"
type input "5-common-local-seo-mistakes-u-s-businesses-make-and-how-to-fix-them"
click at [413, 35] on span "Add Item" at bounding box center [416, 37] width 24 height 8
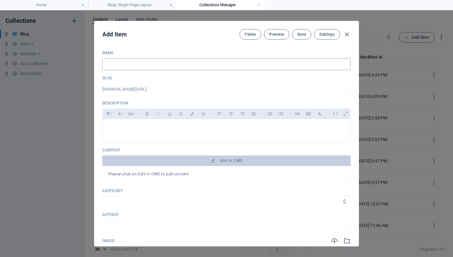
click at [118, 69] on input "text" at bounding box center [226, 64] width 248 height 12
paste input "Why Working with a Local SEO Partner Like RankFast Gives You a Competitive Edge"
type input "Why Working with a Local SEO Partner Like RankFast Gives You a Competitive Edge"
type input "why-working-with-a-local-seo-partner-like-rankfast-gives-you-a-competitive-edge"
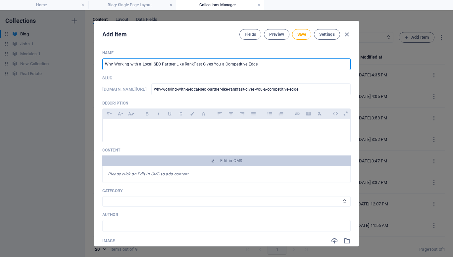
type input "Why Working with a Local SEO Partner Like RankFast Gives You a Competitive Edge"
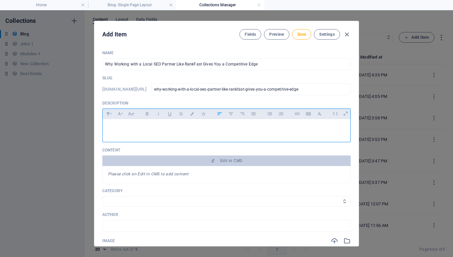
click at [128, 129] on p at bounding box center [226, 127] width 237 height 6
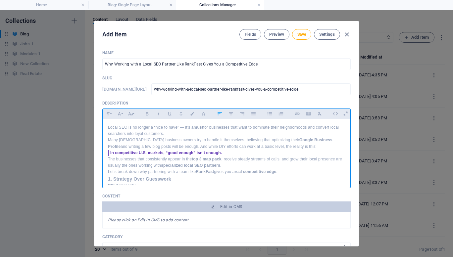
click at [187, 136] on p "Local SEO is no longer a “nice to have” — it’s a must for businesses that want …" at bounding box center [226, 130] width 237 height 13
click at [236, 160] on p "The businesses that consistently appear in the top 3 map pack , receive steady …" at bounding box center [226, 162] width 237 height 13
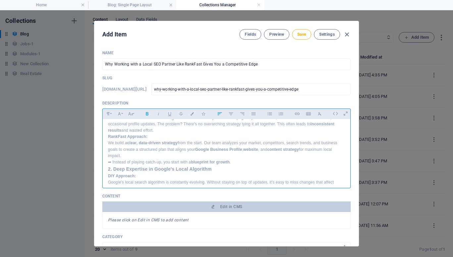
scroll to position [82, 0]
click at [107, 163] on div "Local SEO is no longer a “nice to have” — it’s a must for businesses that want …" at bounding box center [226, 236] width 247 height 399
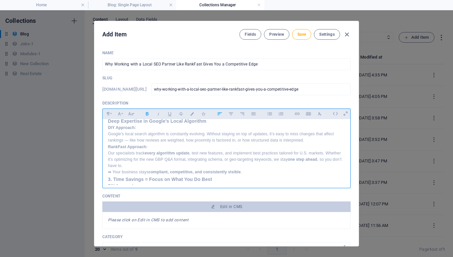
scroll to position [140, 0]
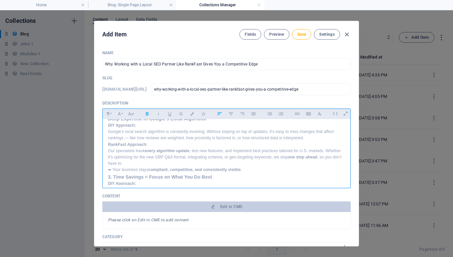
click at [107, 171] on div "Local SEO is no longer a “nice to have” — it’s a must for businesses that want …" at bounding box center [226, 182] width 247 height 407
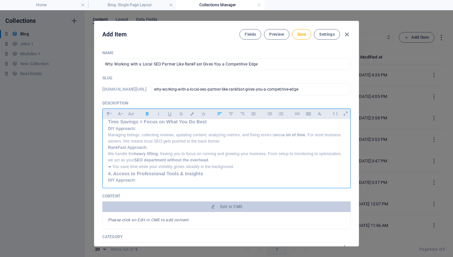
scroll to position [203, 0]
click at [107, 167] on div "Local SEO is no longer a “nice to have” — it’s a must for businesses that want …" at bounding box center [226, 123] width 247 height 414
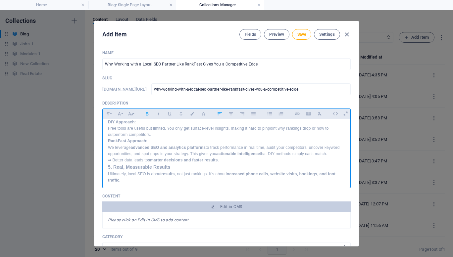
scroll to position [268, 0]
click at [107, 159] on div "Local SEO is no longer a “nice to have” — it’s a must for businesses that want …" at bounding box center [226, 61] width 247 height 421
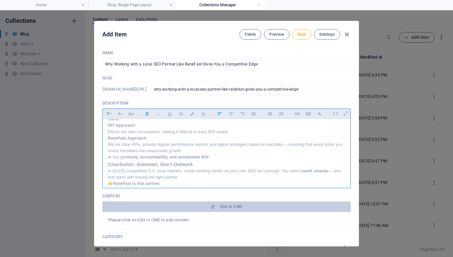
scroll to position [338, 0]
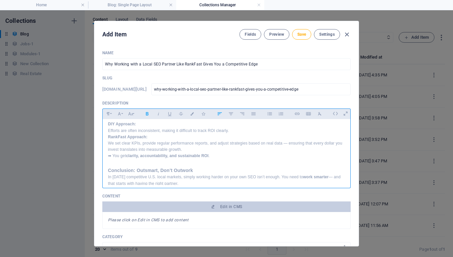
scroll to position [357, 0]
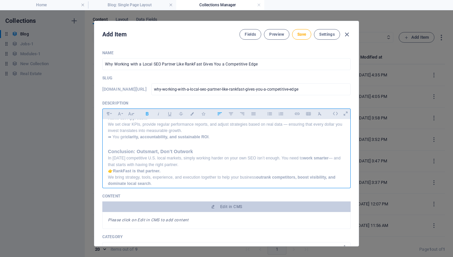
click at [189, 159] on p "In [DATE] competitive U.S. local markets, simply working harder on your own SEO…" at bounding box center [226, 161] width 237 height 13
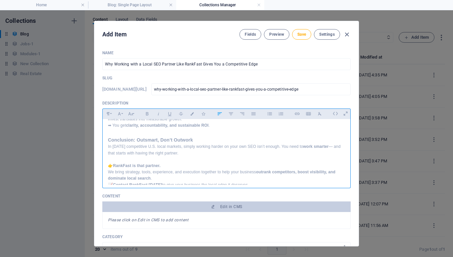
scroll to position [370, 0]
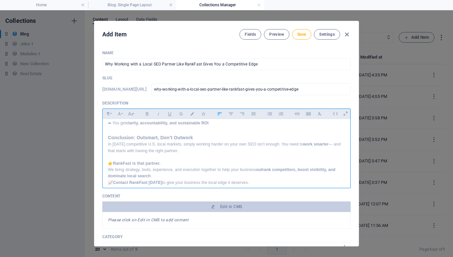
click at [172, 169] on p "👉 RankFast is that partner. We bring strategy, tools, experience, and execution…" at bounding box center [226, 169] width 237 height 19
click at [183, 160] on p "👉 RankFast is that partner. We bring strategy, tools, experience, and execution…" at bounding box center [226, 169] width 237 height 19
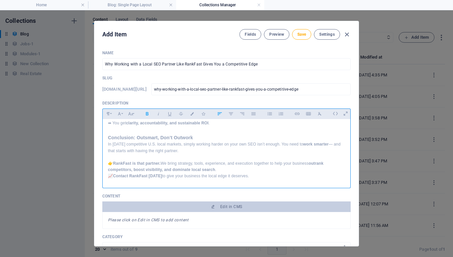
scroll to position [364, 0]
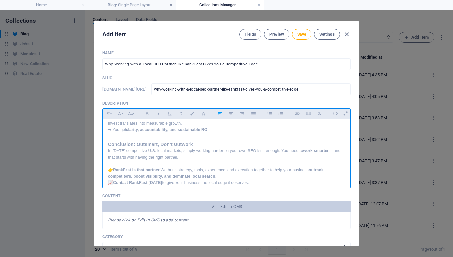
click at [235, 172] on p "👉 RankFast is that partner. We bring strategy, tools, experience, and execution…" at bounding box center [226, 173] width 237 height 13
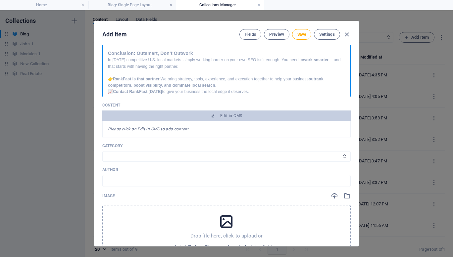
scroll to position [91, 0]
click at [137, 141] on div "Name Why Working with a Local SEO Partner Like RankFast Gives You a Competitive…" at bounding box center [226, 150] width 248 height 382
click at [133, 143] on p "Category" at bounding box center [226, 145] width 248 height 5
click at [117, 157] on select "Category 1 Category 2" at bounding box center [226, 156] width 248 height 11
select select "Category 1"
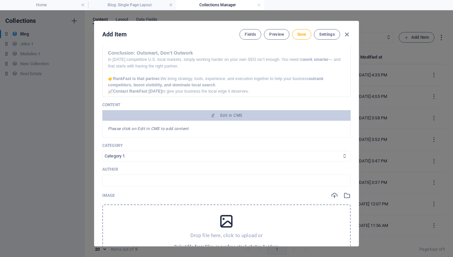
click at [102, 151] on select "Category 1 Category 2" at bounding box center [226, 156] width 248 height 11
click at [127, 172] on p "Author" at bounding box center [226, 169] width 248 height 5
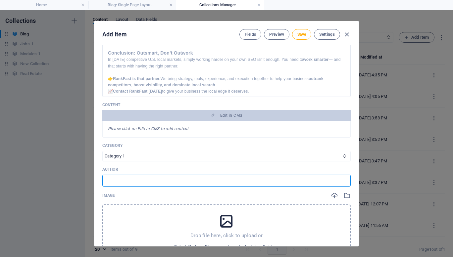
click at [120, 182] on input "text" at bounding box center [226, 181] width 248 height 12
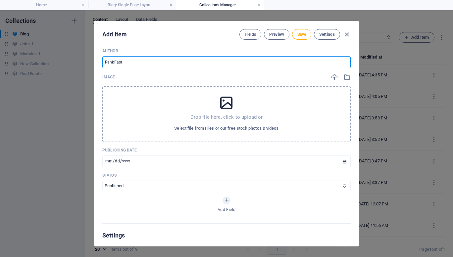
scroll to position [213, 0]
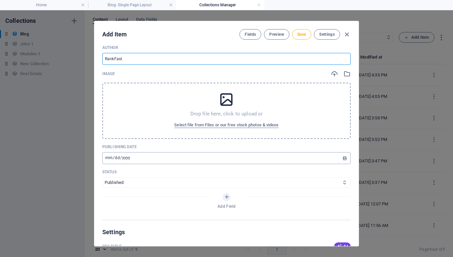
type input "RankFast"
click at [115, 159] on input "[DATE]" at bounding box center [226, 158] width 248 height 12
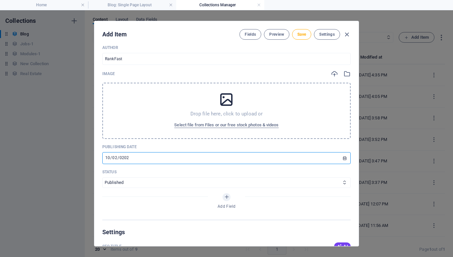
type input "[DATE]"
click at [198, 125] on span "Select file from Files or our free stock photos & videos" at bounding box center [226, 125] width 104 height 8
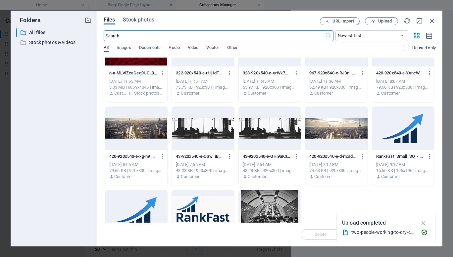
scroll to position [118, 0]
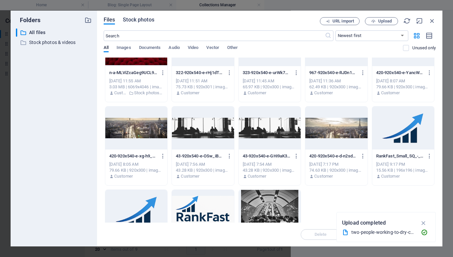
click at [138, 24] on button "Stock photos" at bounding box center [138, 20] width 31 height 7
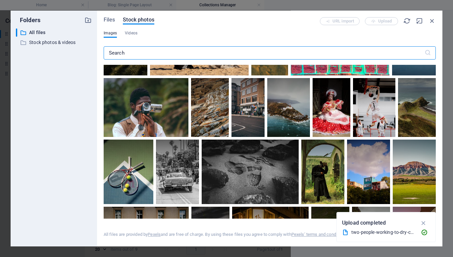
scroll to position [215, 0]
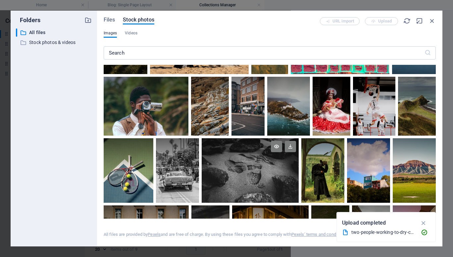
click at [272, 187] on div at bounding box center [249, 170] width 97 height 65
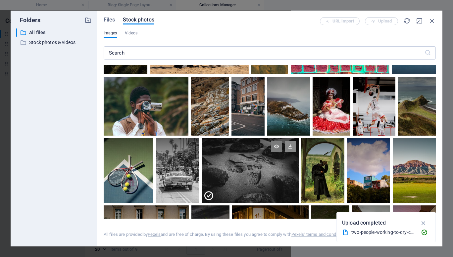
click at [286, 147] on icon at bounding box center [289, 146] width 11 height 11
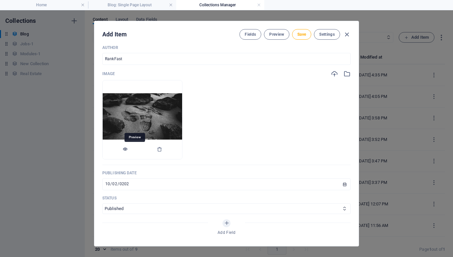
click at [128, 148] on icon "button" at bounding box center [124, 149] width 5 height 5
click at [162, 153] on button "button" at bounding box center [159, 150] width 5 height 20
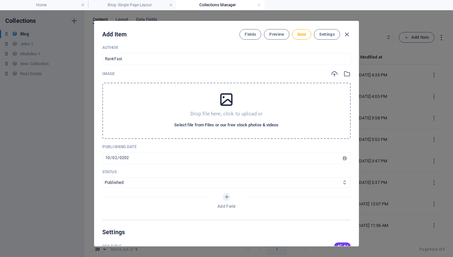
click at [207, 121] on span "Select file from Files or our free stock photos & videos" at bounding box center [226, 125] width 104 height 8
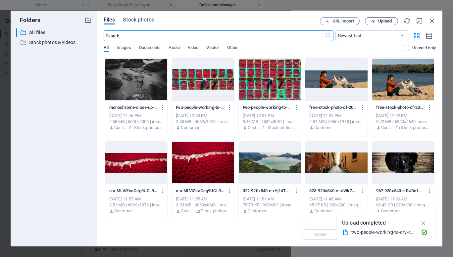
click at [381, 20] on span "Upload" at bounding box center [385, 21] width 14 height 4
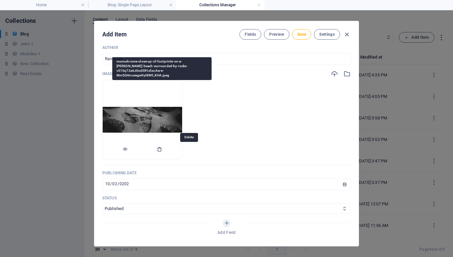
click at [162, 148] on icon "button" at bounding box center [159, 149] width 5 height 5
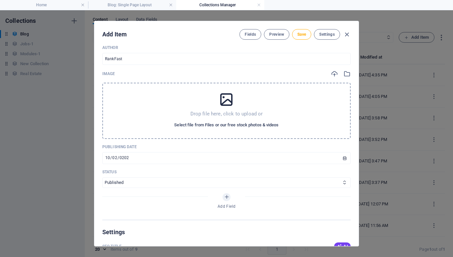
click at [199, 122] on span "Select file from Files or our free stock photos & videos" at bounding box center [226, 125] width 104 height 8
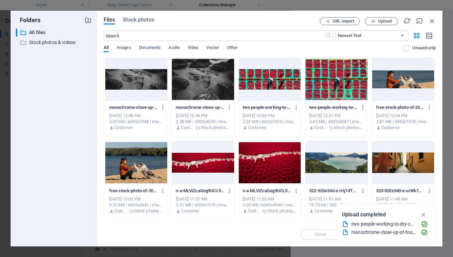
click at [149, 81] on div at bounding box center [136, 79] width 62 height 43
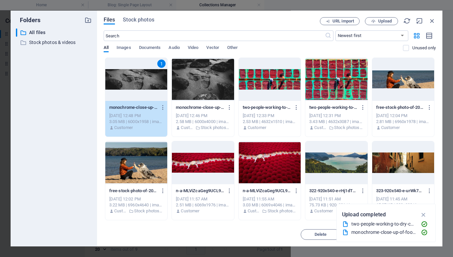
click at [149, 81] on div "1" at bounding box center [136, 79] width 62 height 43
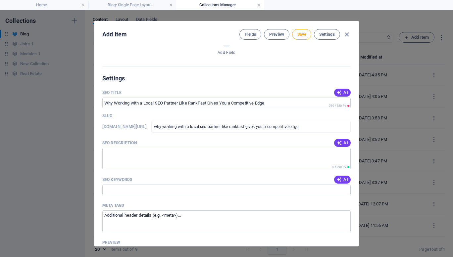
scroll to position [393, 0]
click at [340, 139] on button "AI" at bounding box center [342, 143] width 17 height 8
type textarea "Boost your local visibility with RankFast! Partner with experts for strategic S…"
click at [340, 181] on span "AI" at bounding box center [341, 179] width 11 height 5
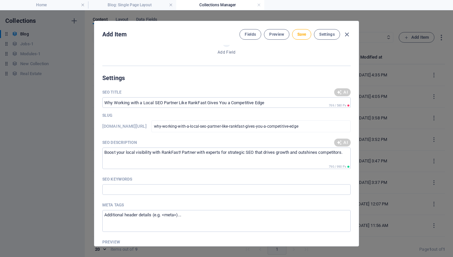
type input "local SEO partner, RankFast, competitive edge, Google Business Profile optimiza…"
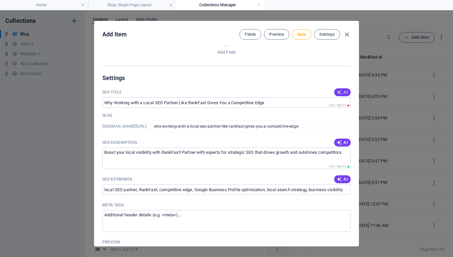
click at [341, 91] on span "AI" at bounding box center [341, 92] width 11 height 5
click at [341, 93] on span "AI" at bounding box center [341, 92] width 11 height 5
type input "Local SEO Advantage with RankFast"
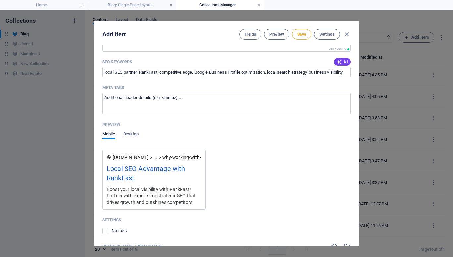
scroll to position [589, 0]
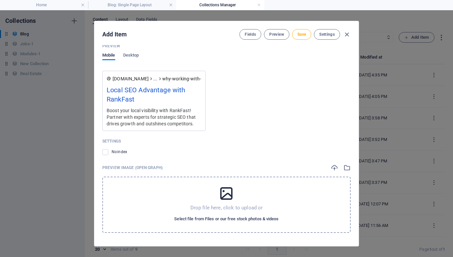
click at [220, 218] on span "Select file from Files or our free stock photos & videos" at bounding box center [226, 219] width 104 height 8
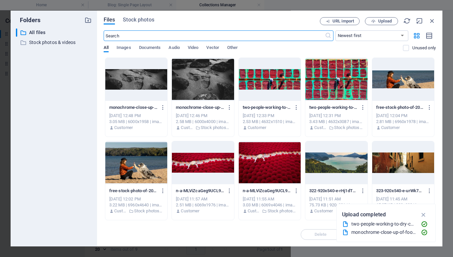
click at [125, 72] on div at bounding box center [136, 79] width 62 height 43
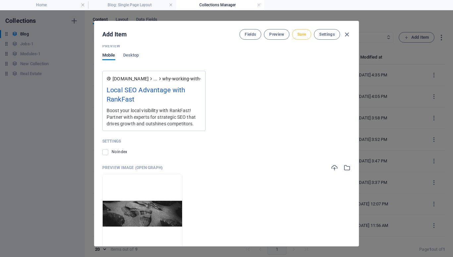
click at [297, 37] on span "Save" at bounding box center [301, 34] width 9 height 5
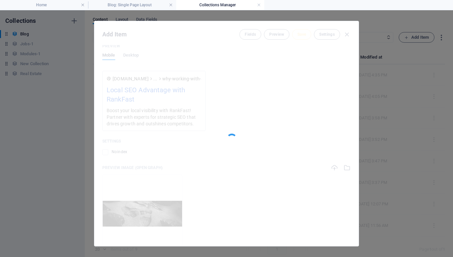
type input "why-working-with-a-local-seo-partner-like-rankfast-gives-you-a-competitive-edge"
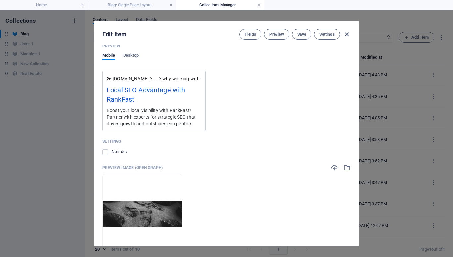
click at [345, 32] on icon "button" at bounding box center [347, 35] width 8 height 8
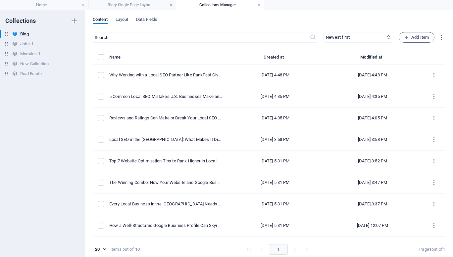
type input "[DATE]"
type input "why-working-with-a-local-seo-partner-like-rankfast-gives-you-a-competitive-edge"
click at [258, 4] on link at bounding box center [259, 5] width 4 height 6
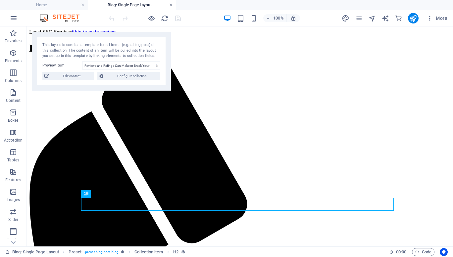
click at [170, 6] on link at bounding box center [171, 5] width 4 height 6
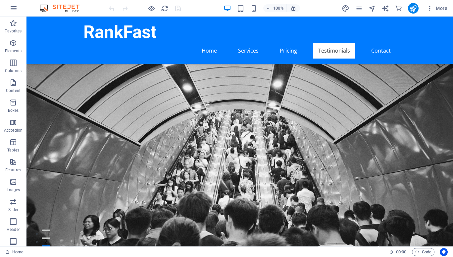
scroll to position [2766, 0]
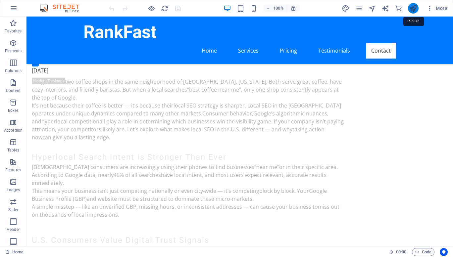
click at [415, 8] on icon "publish" at bounding box center [413, 9] width 8 height 8
